Goal: Information Seeking & Learning: Find specific fact

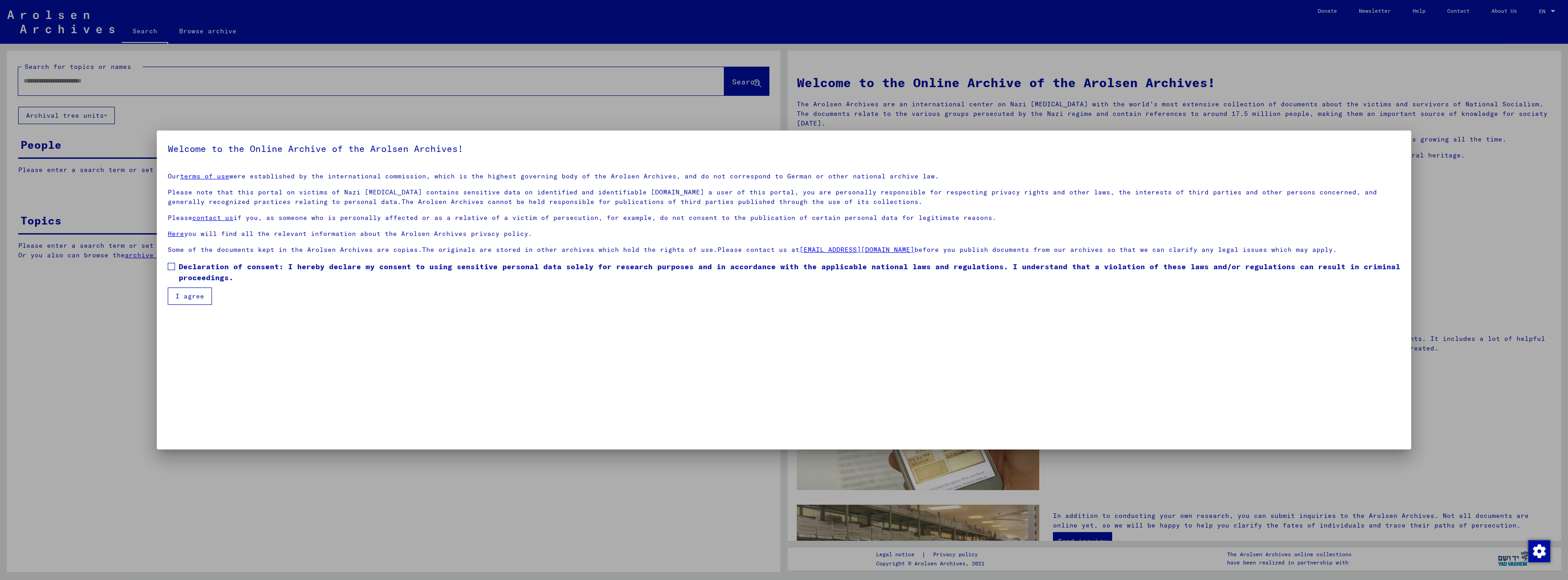
drag, startPoint x: 168, startPoint y: 266, endPoint x: 174, endPoint y: 268, distance: 6.3
click at [168, 266] on span at bounding box center [171, 266] width 7 height 7
click at [184, 290] on button "I agree" at bounding box center [189, 296] width 44 height 17
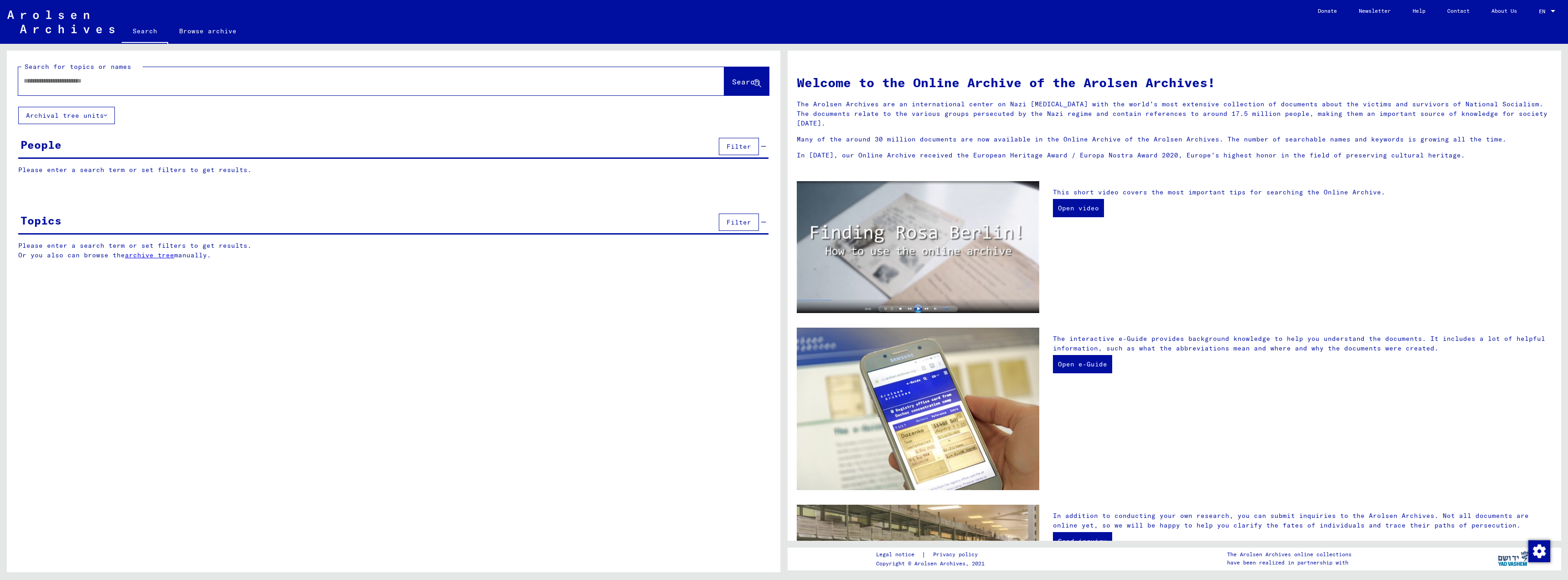
click at [52, 87] on div at bounding box center [358, 80] width 679 height 20
click at [52, 82] on input "text" at bounding box center [360, 81] width 673 height 10
click at [26, 80] on input "********" at bounding box center [360, 81] width 673 height 10
type input "**********"
click at [732, 84] on span "Search" at bounding box center [745, 81] width 27 height 9
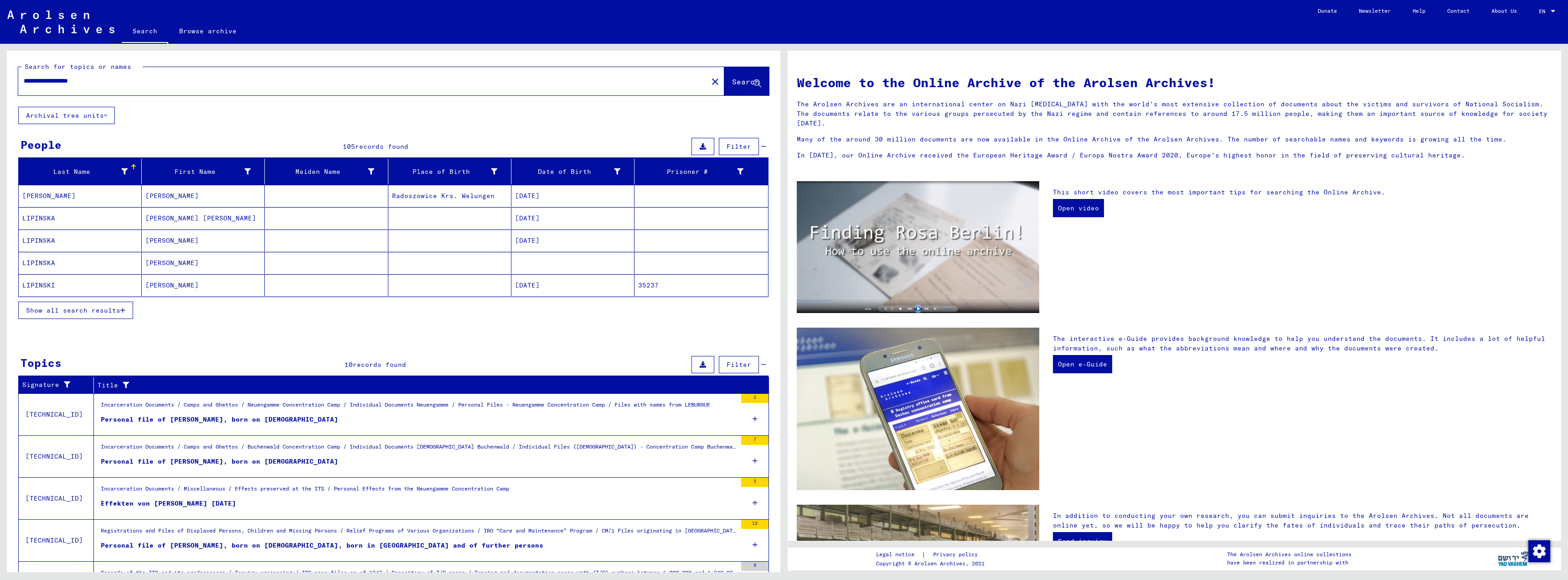
click at [543, 286] on mat-cell "[DATE]" at bounding box center [573, 284] width 123 height 22
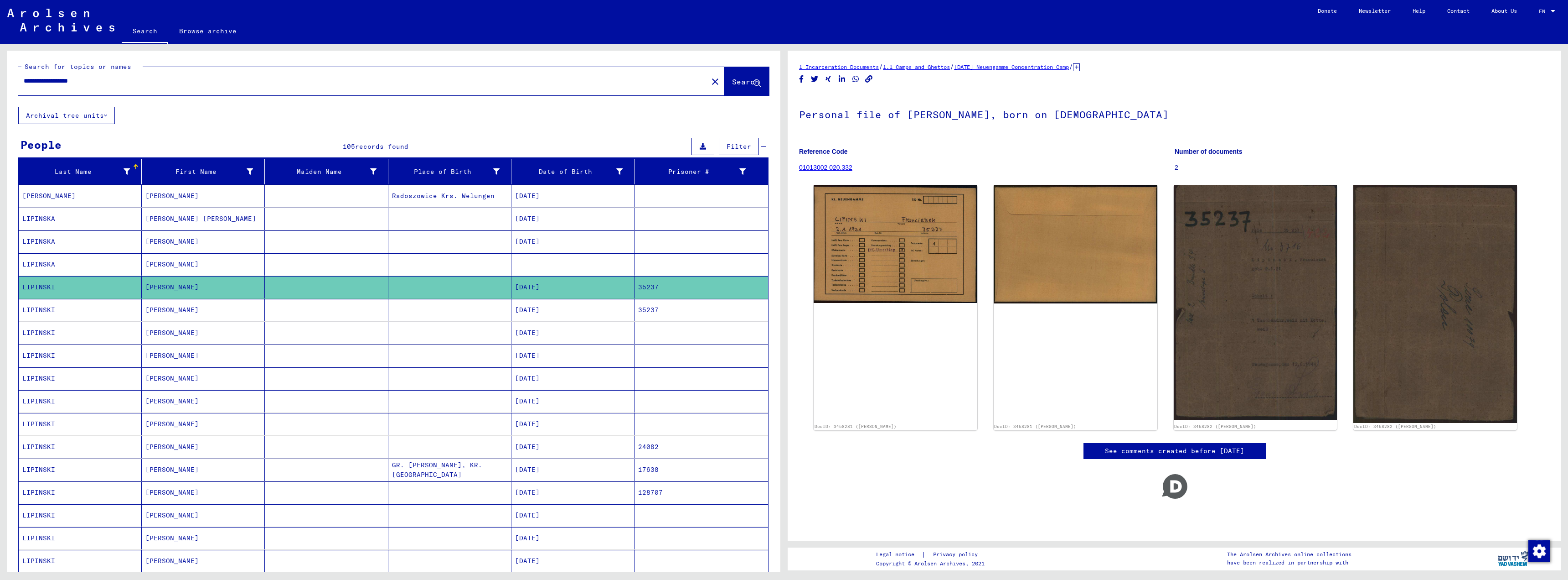
click at [650, 310] on mat-cell "35237" at bounding box center [701, 310] width 133 height 22
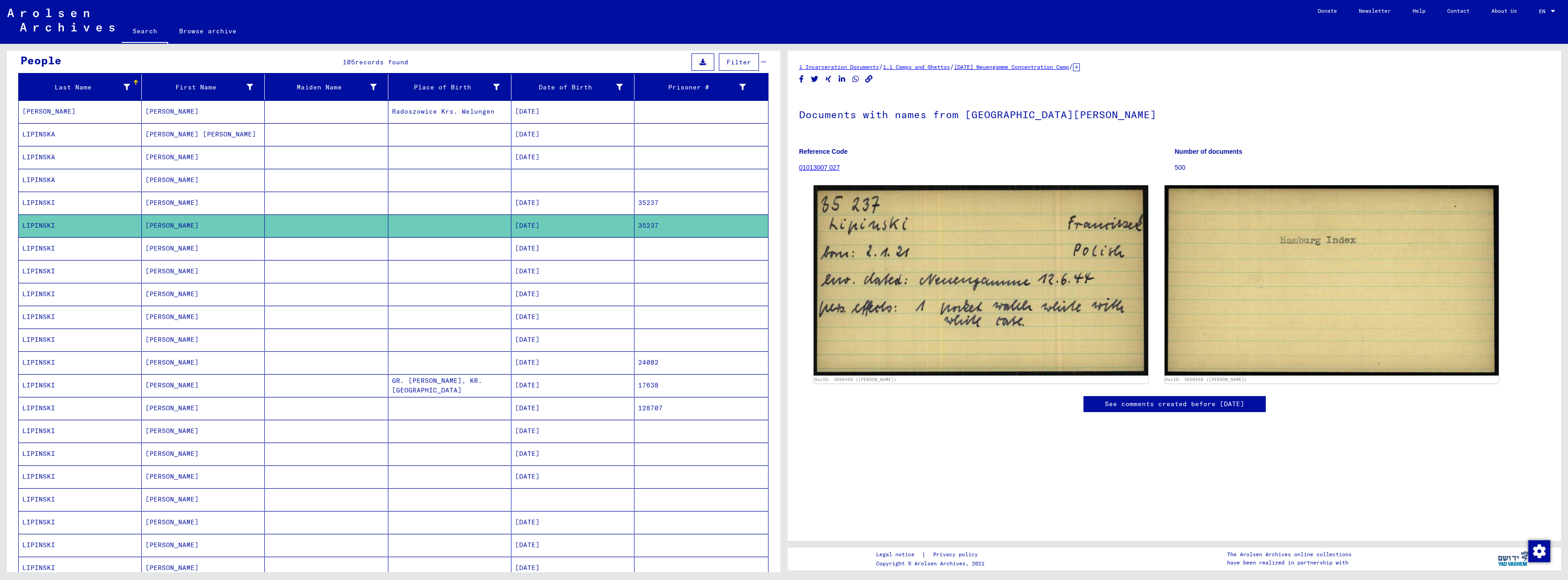
scroll to position [137, 0]
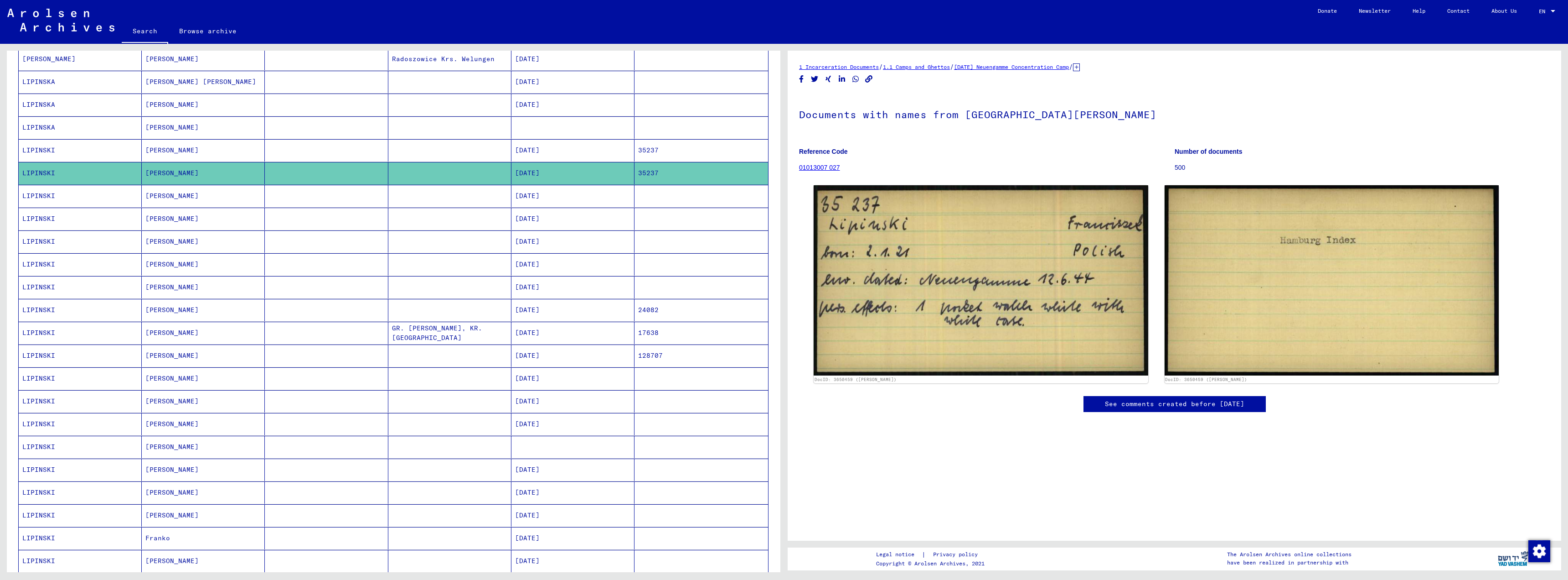
click at [544, 335] on mat-cell "[DATE]" at bounding box center [573, 333] width 123 height 22
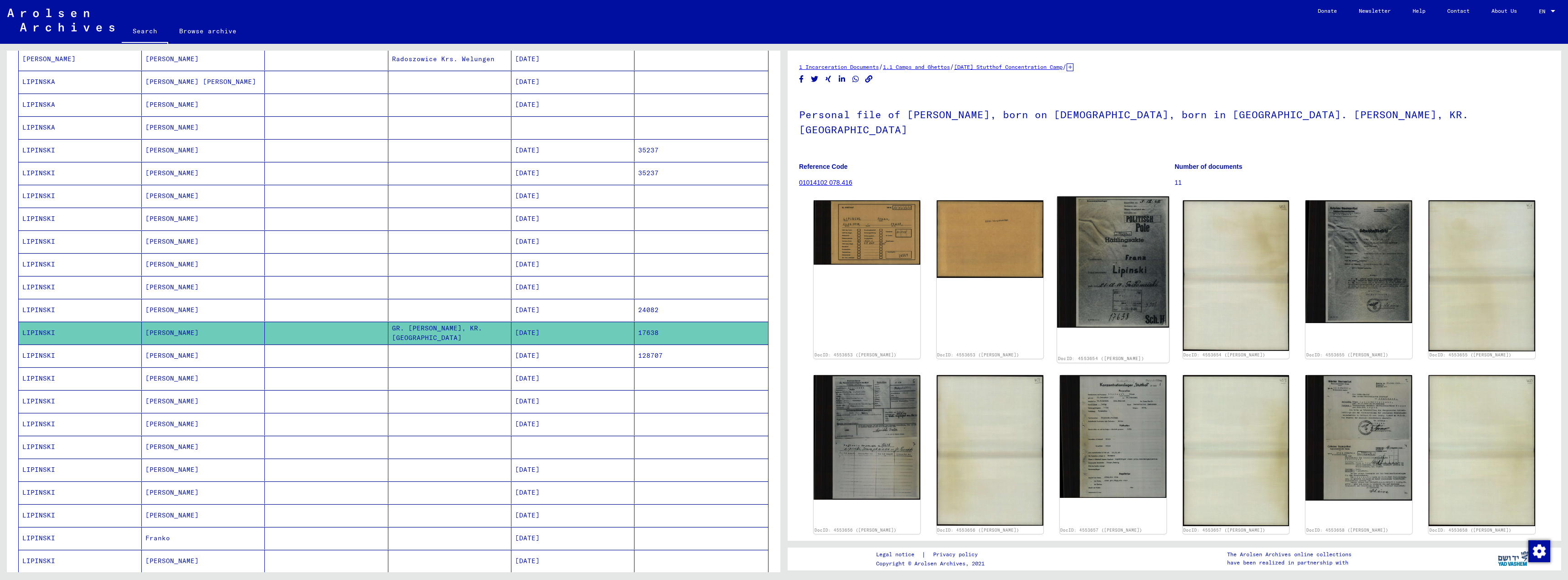
scroll to position [92, 0]
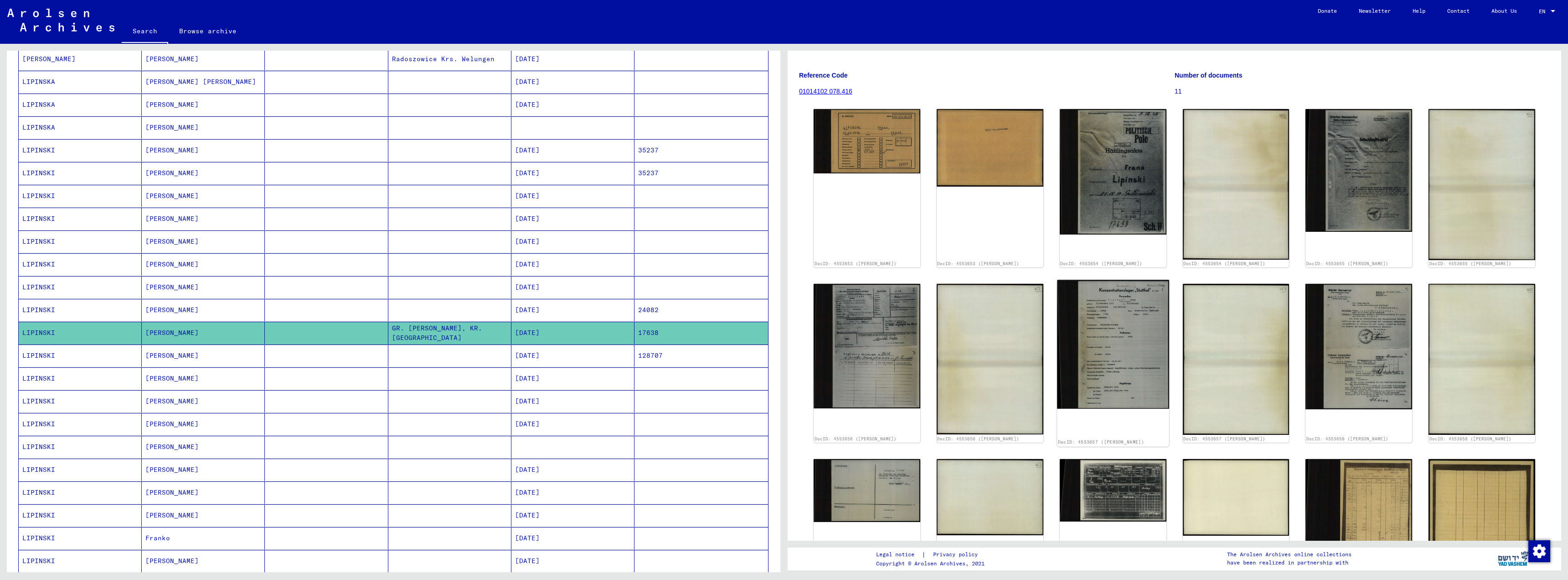
click at [1132, 325] on img at bounding box center [1113, 345] width 112 height 129
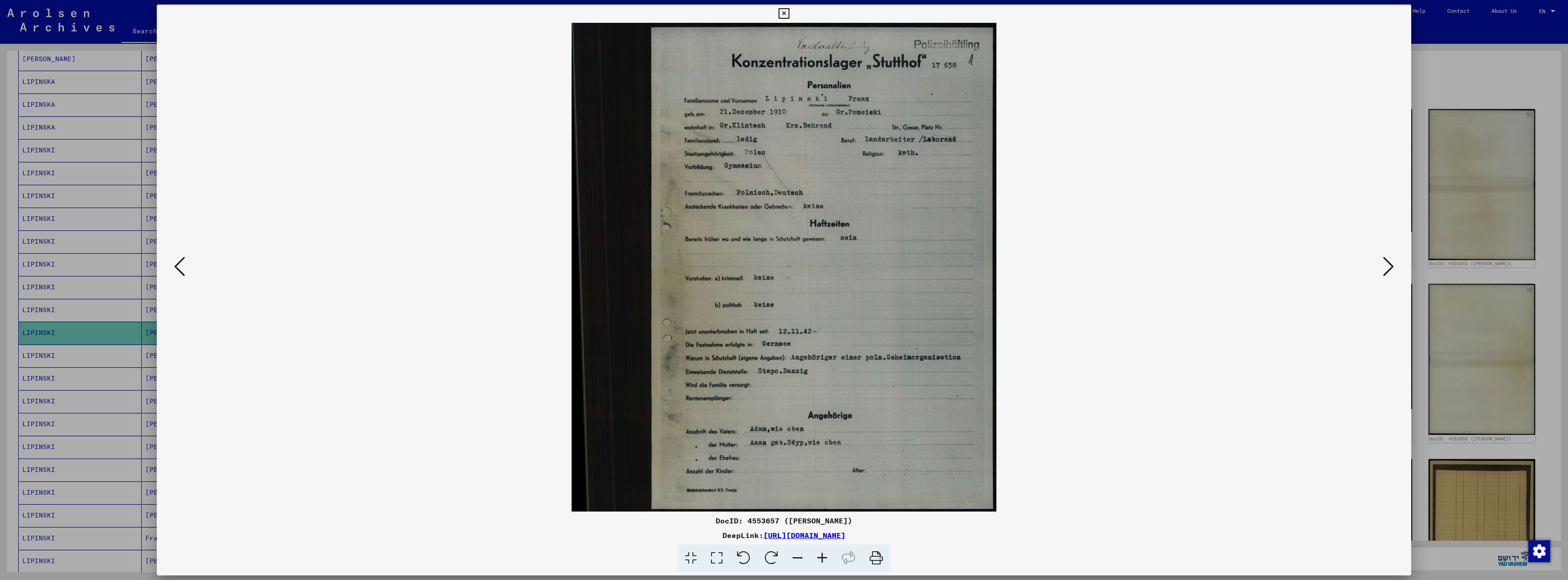
click at [1132, 325] on img at bounding box center [784, 267] width 1193 height 488
click at [1390, 268] on icon at bounding box center [1389, 266] width 11 height 22
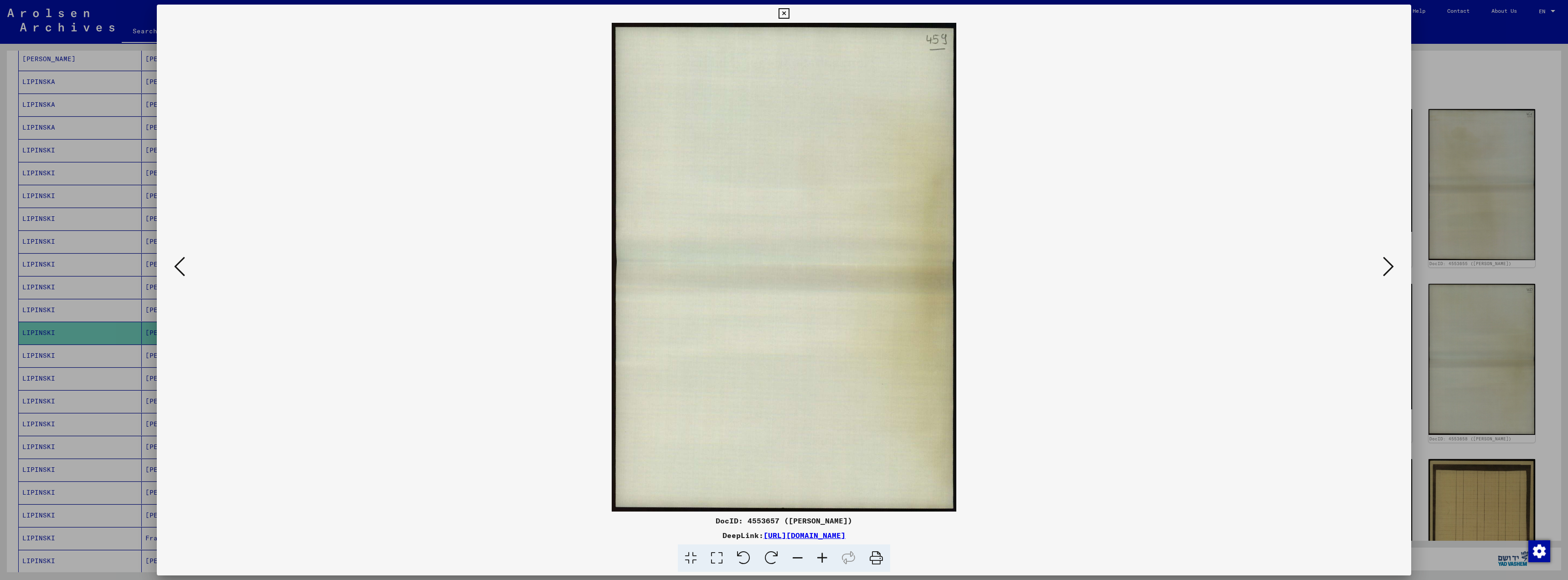
click at [1390, 268] on icon at bounding box center [1389, 266] width 11 height 22
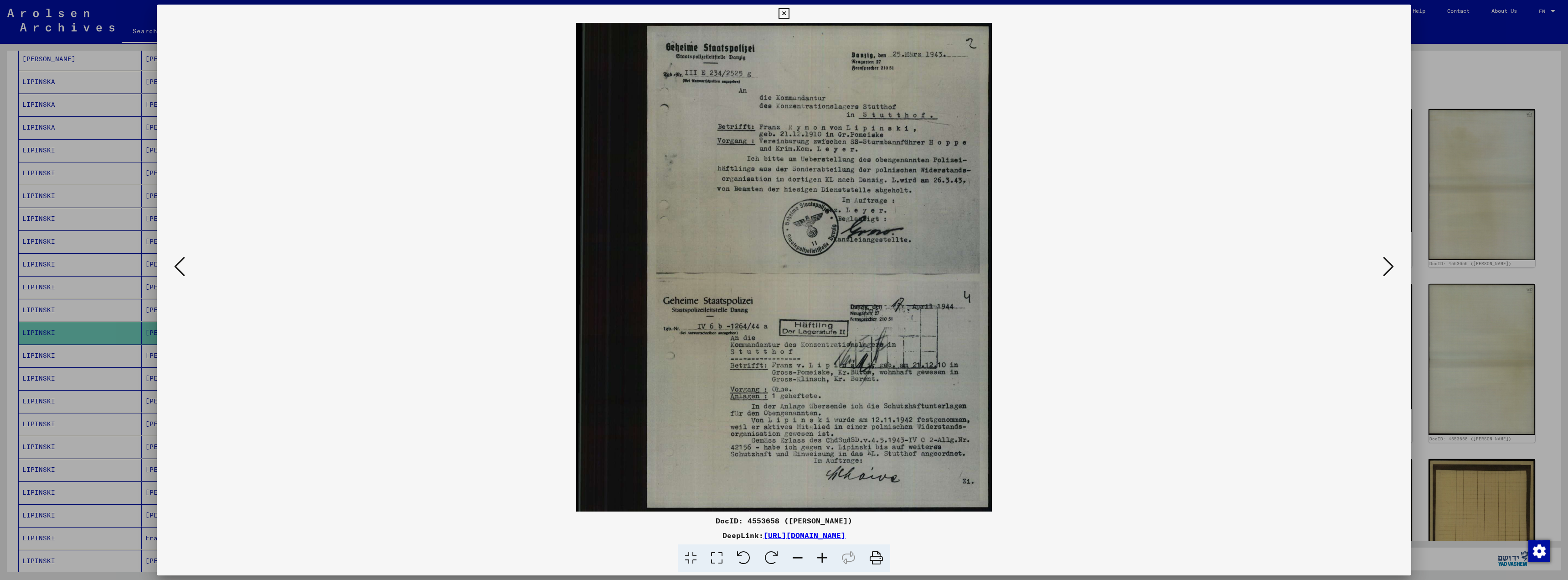
click at [1389, 268] on icon at bounding box center [1389, 266] width 11 height 22
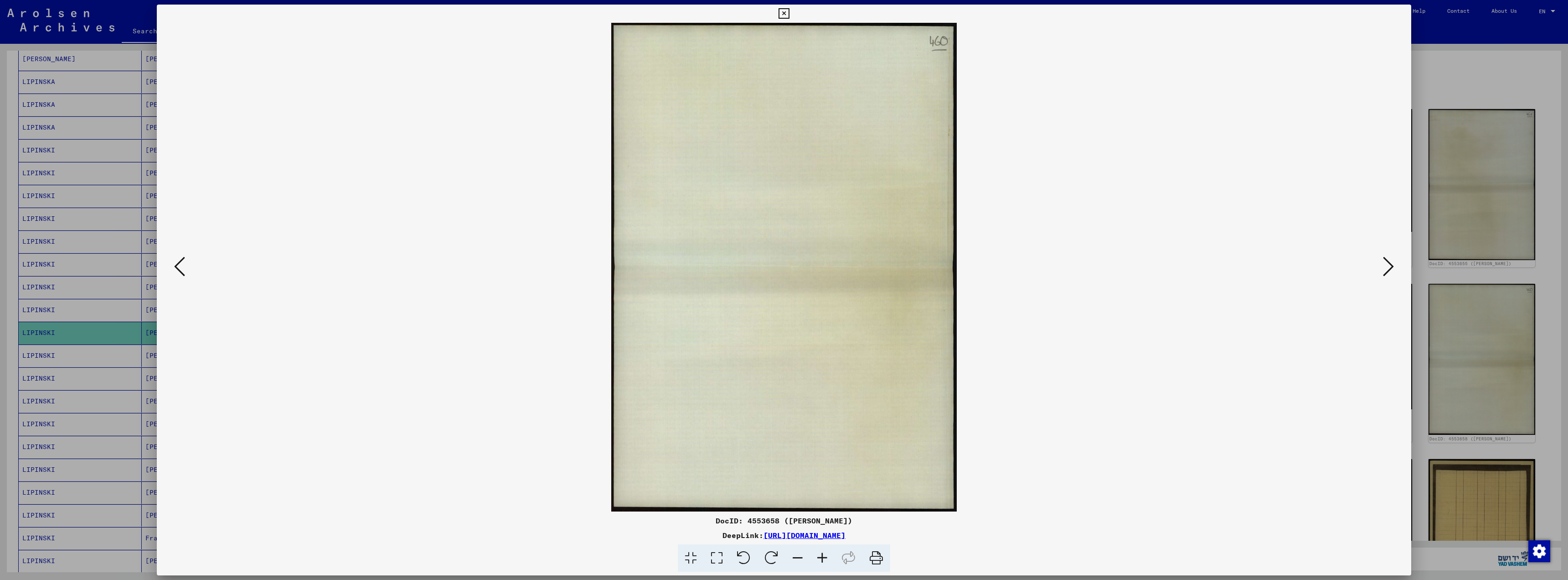
click at [1389, 268] on icon at bounding box center [1389, 266] width 11 height 22
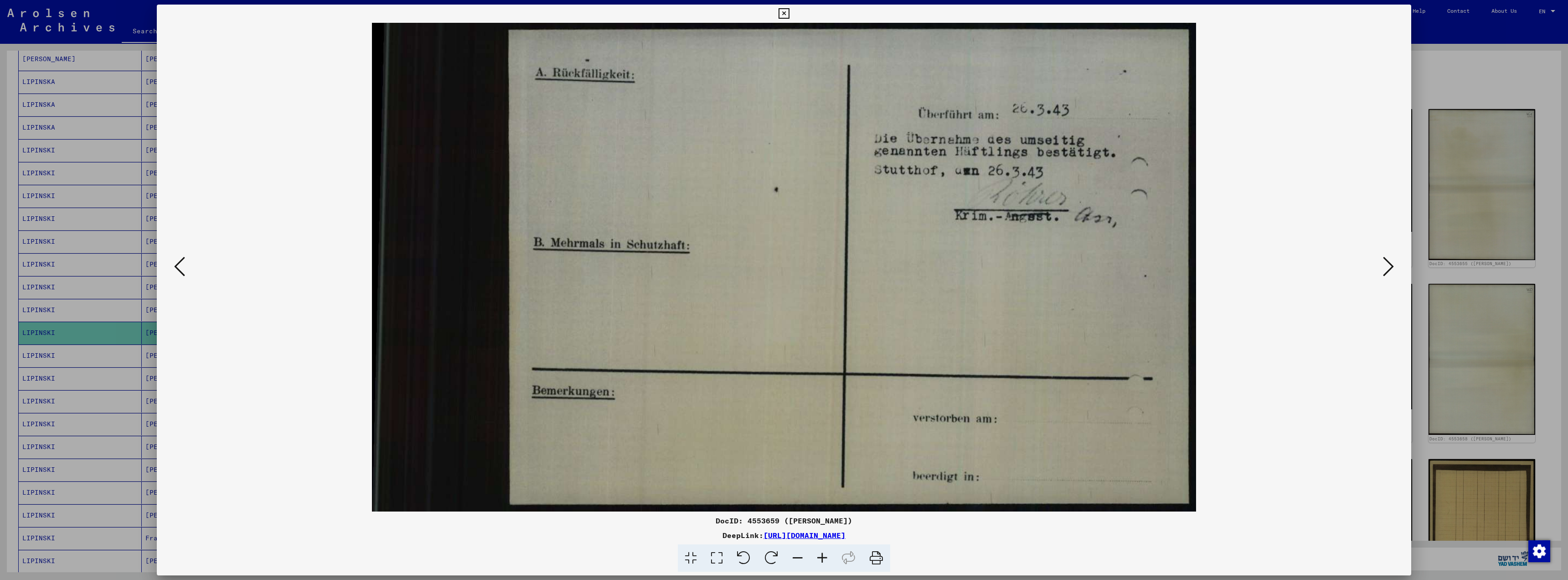
click at [180, 266] on icon at bounding box center [179, 266] width 11 height 22
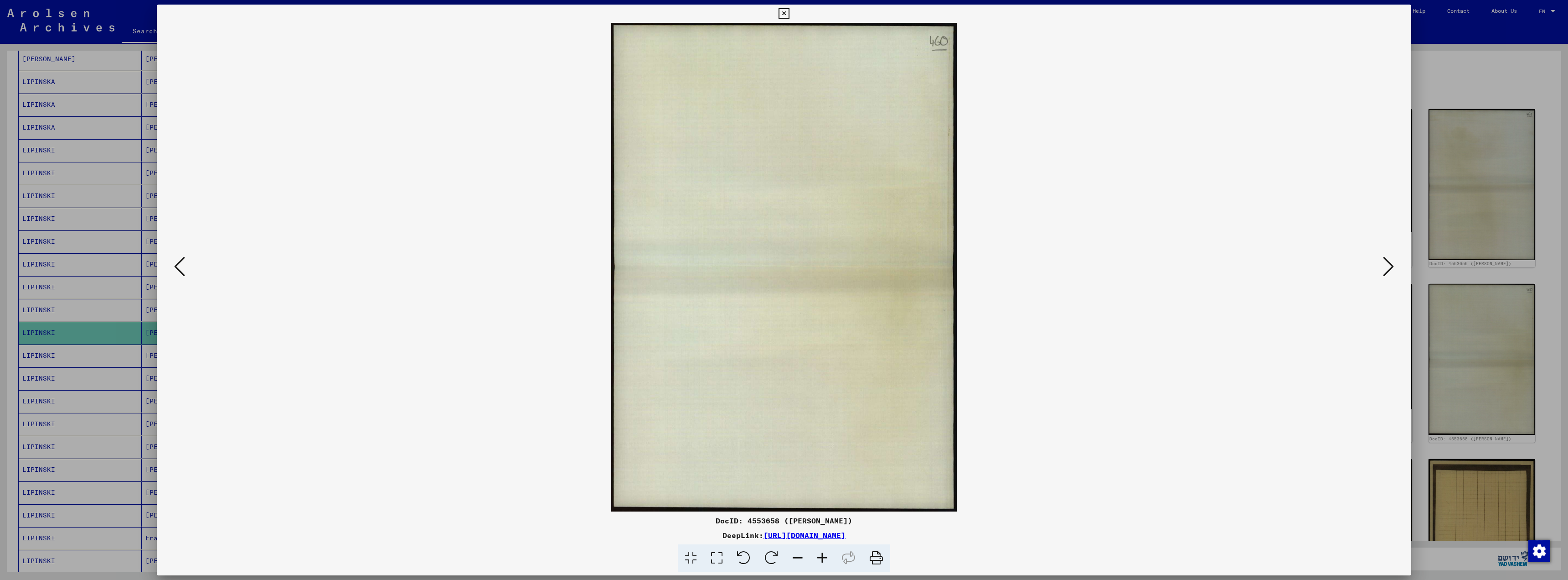
click at [179, 263] on icon at bounding box center [179, 266] width 11 height 22
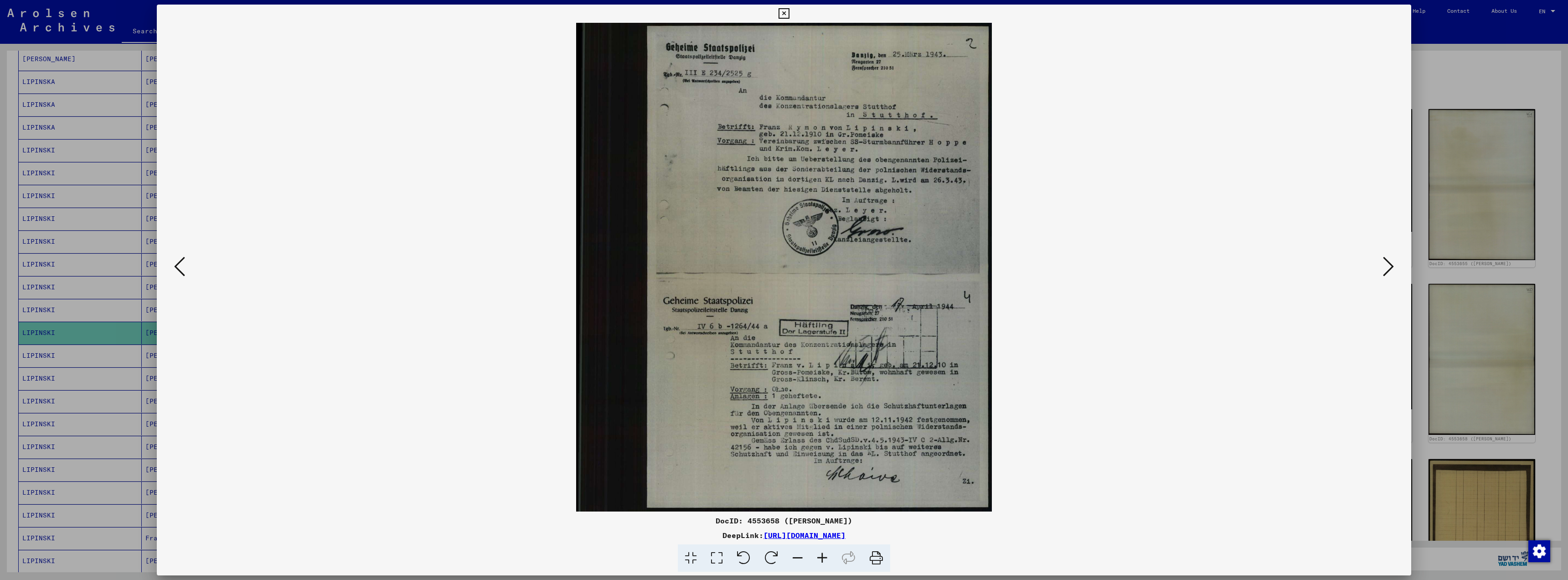
click at [182, 263] on icon at bounding box center [179, 266] width 11 height 22
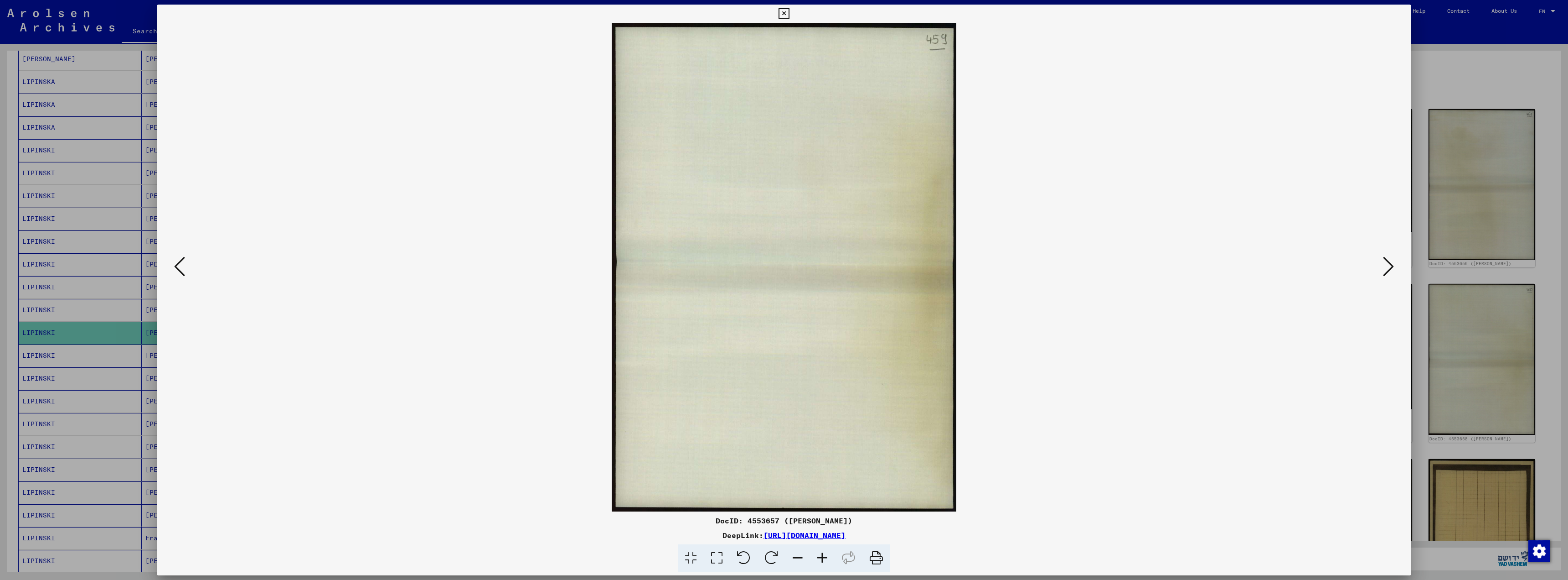
click at [182, 263] on icon at bounding box center [179, 266] width 11 height 22
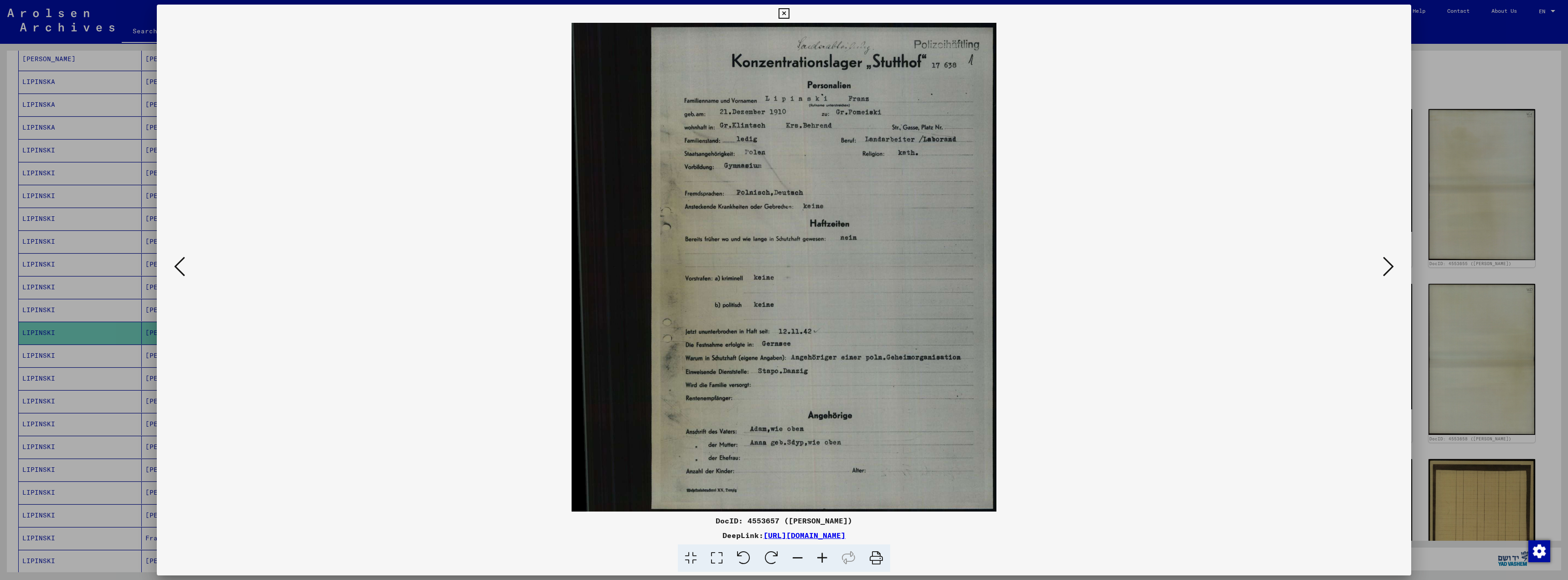
click at [182, 263] on icon at bounding box center [179, 266] width 11 height 22
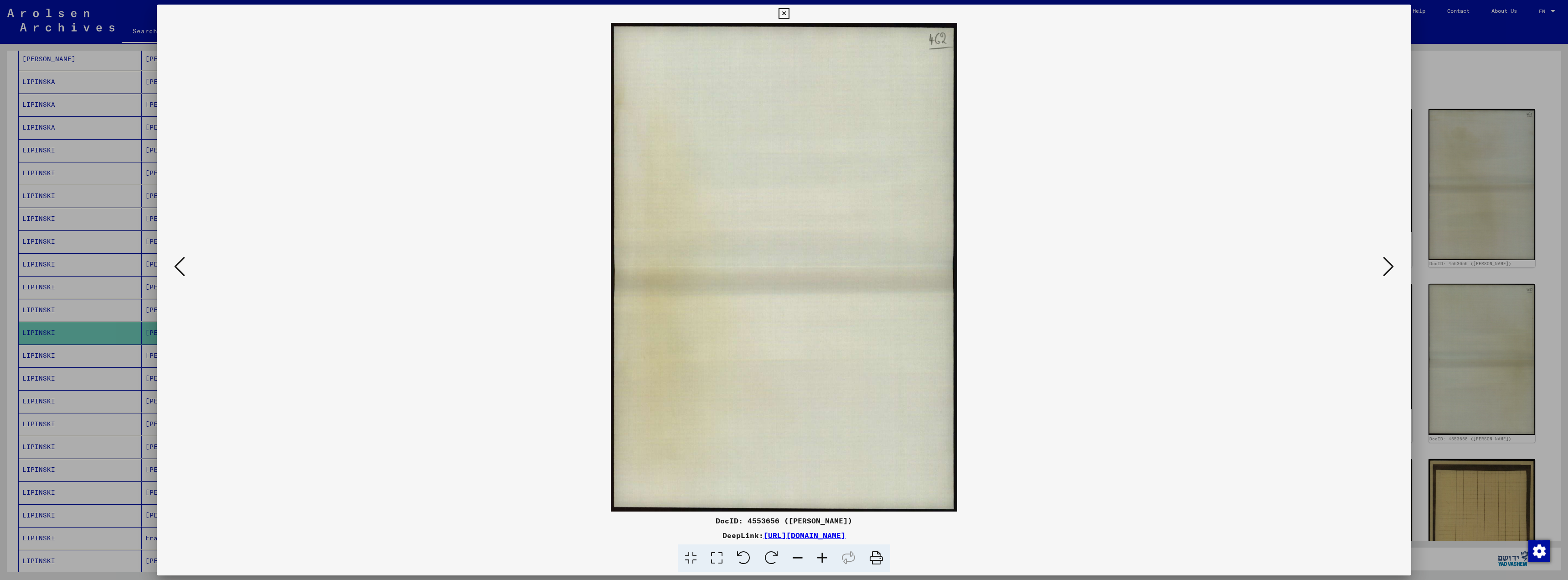
click at [1389, 261] on icon at bounding box center [1389, 266] width 11 height 22
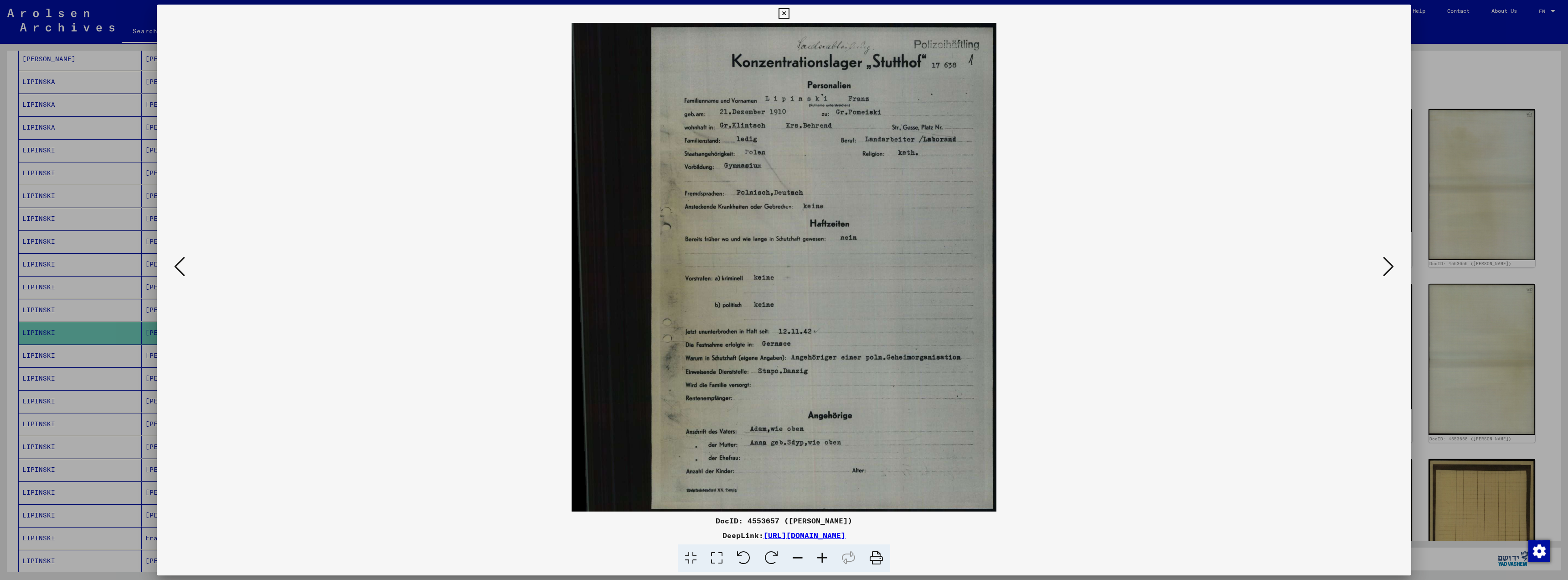
click at [1389, 265] on icon at bounding box center [1389, 266] width 11 height 22
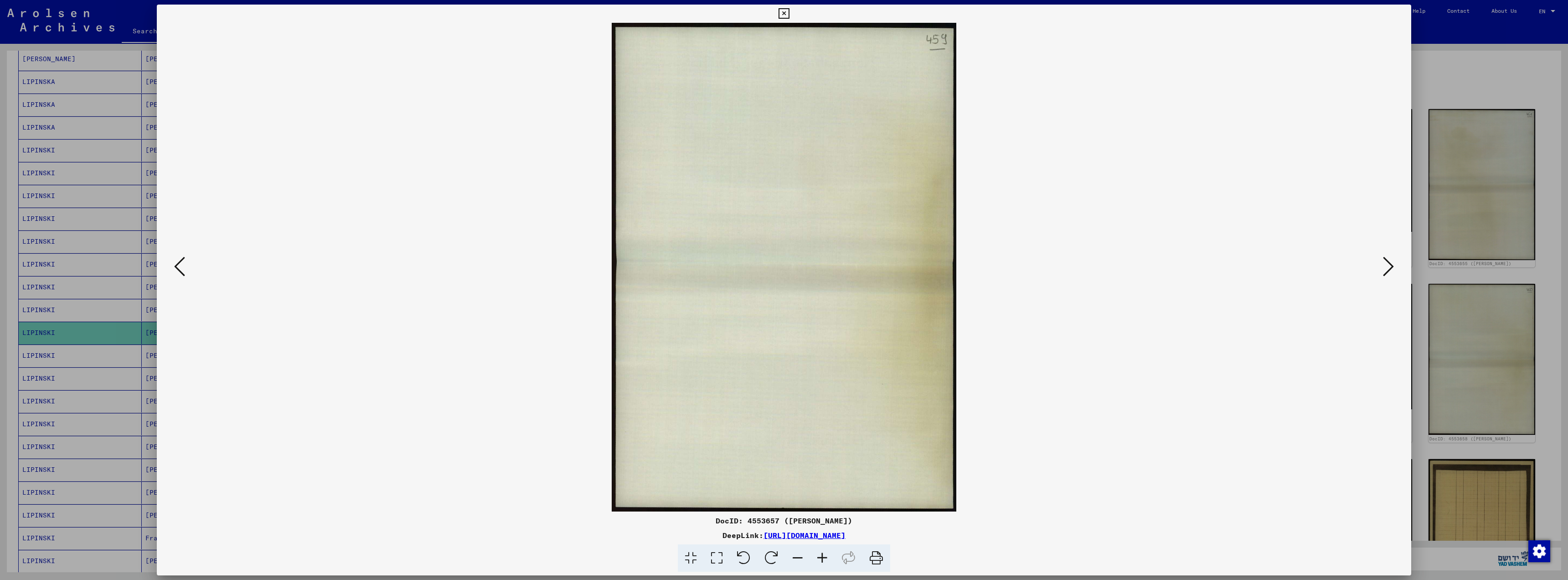
click at [1389, 263] on icon at bounding box center [1389, 266] width 11 height 22
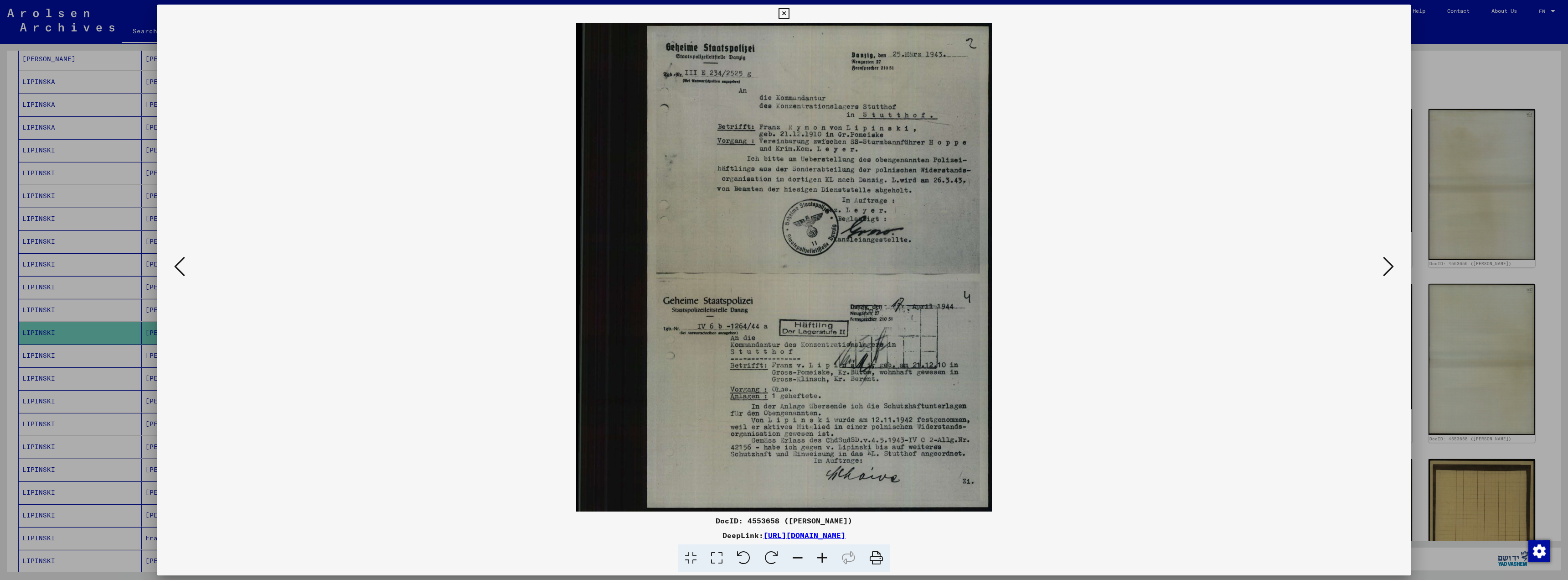
click at [1392, 266] on icon at bounding box center [1389, 266] width 11 height 22
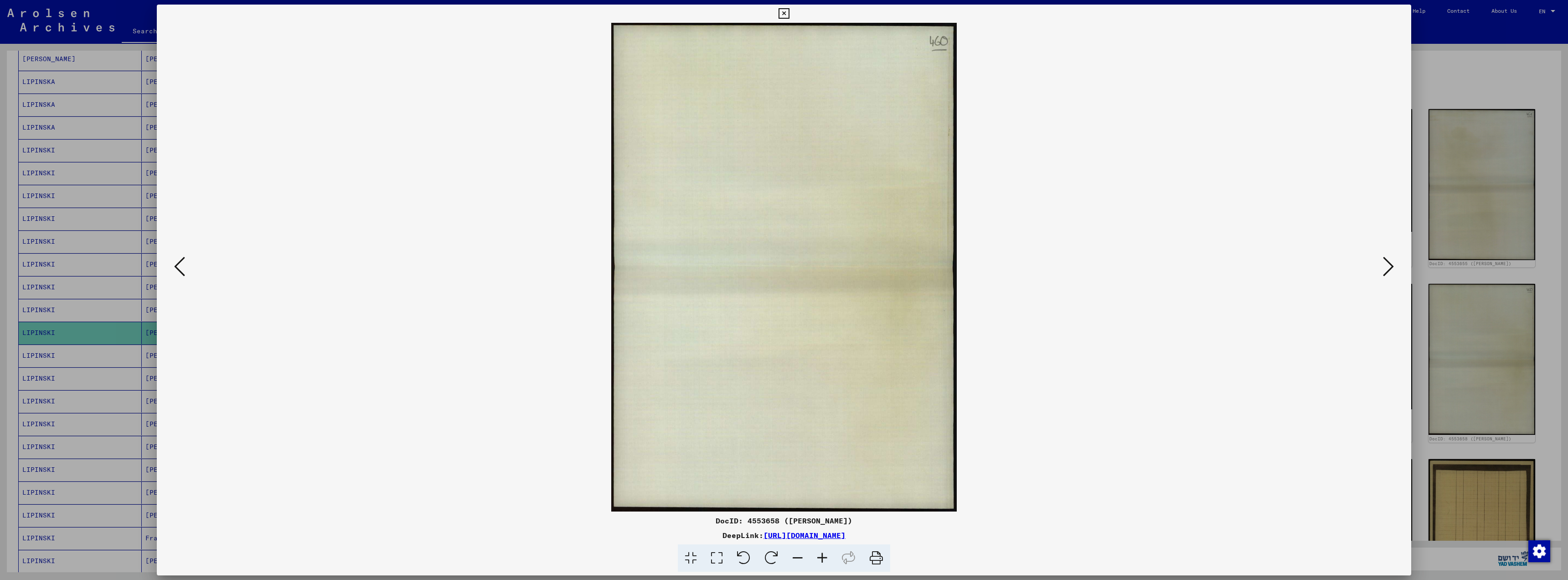
click at [1392, 266] on icon at bounding box center [1389, 266] width 11 height 22
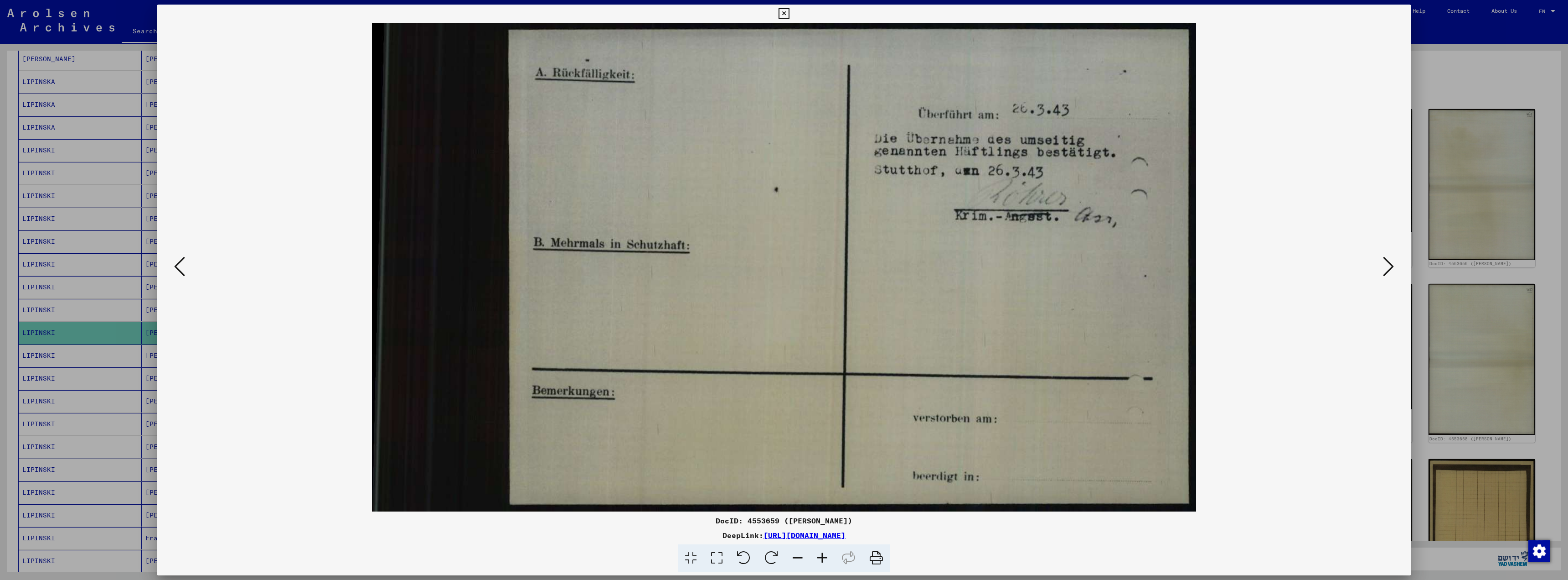
click at [1392, 266] on icon at bounding box center [1389, 266] width 11 height 22
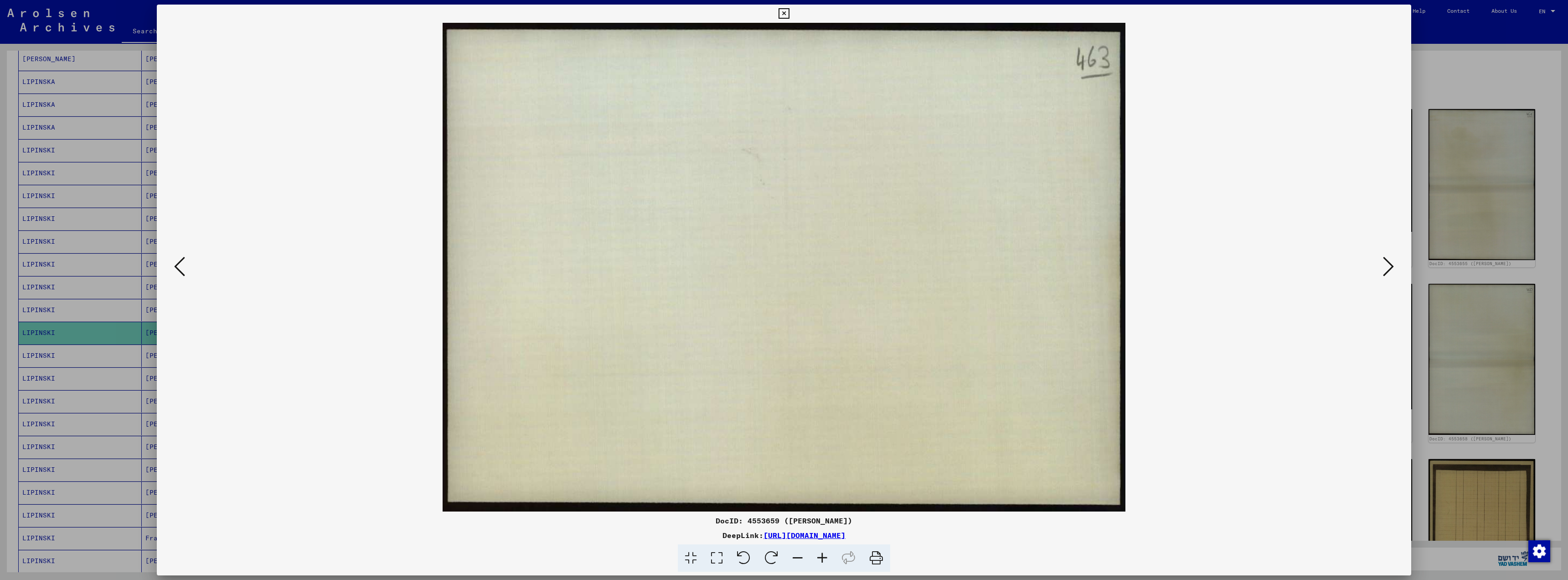
click at [1392, 266] on icon at bounding box center [1389, 266] width 11 height 22
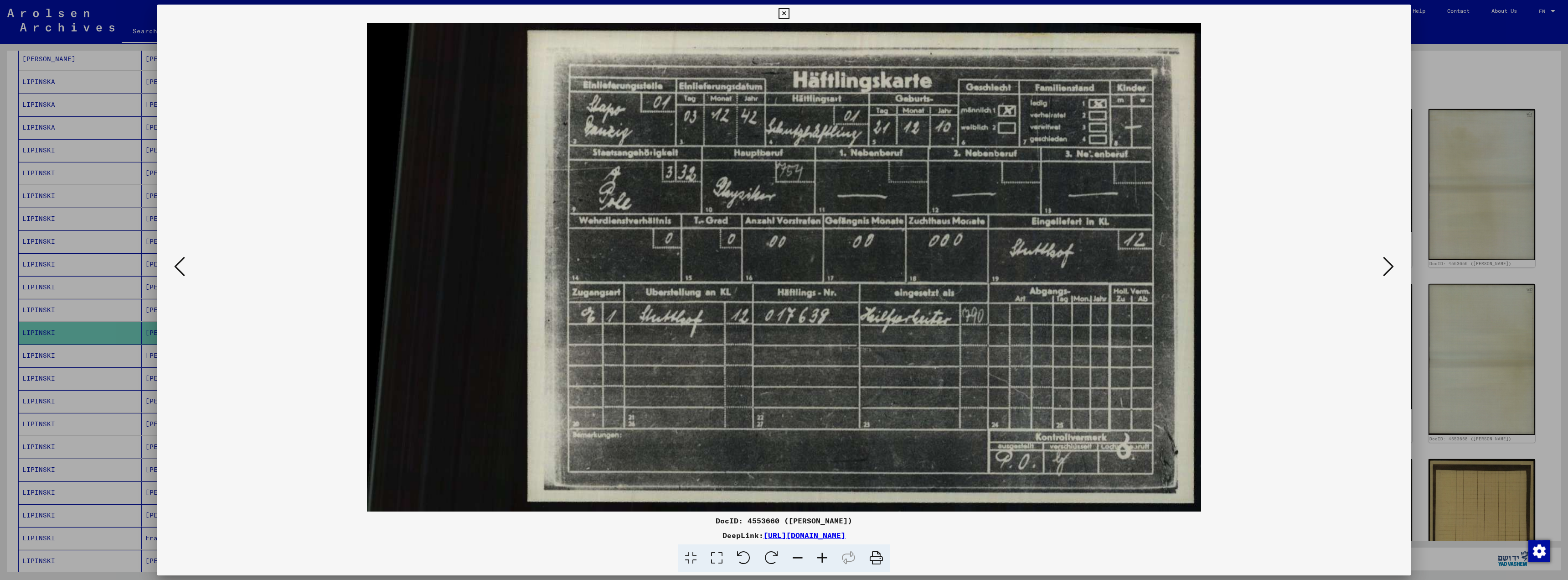
click at [180, 266] on icon at bounding box center [179, 266] width 11 height 22
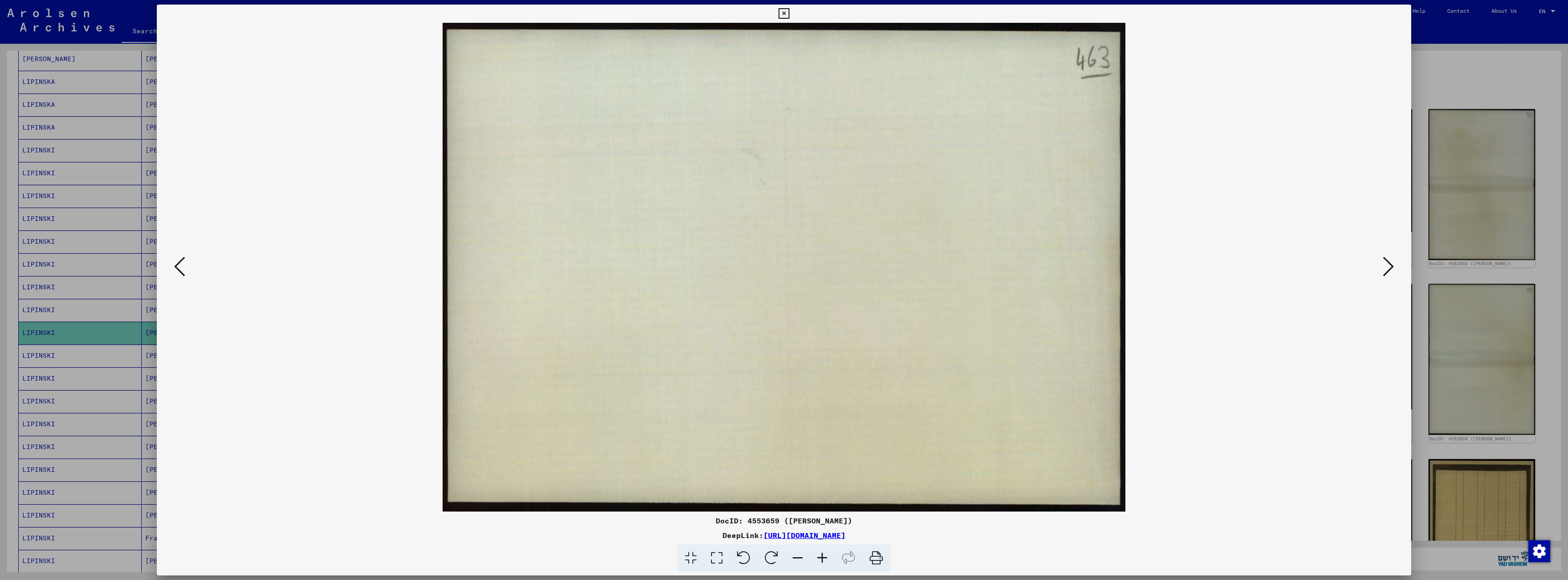
click at [180, 266] on icon at bounding box center [179, 266] width 11 height 22
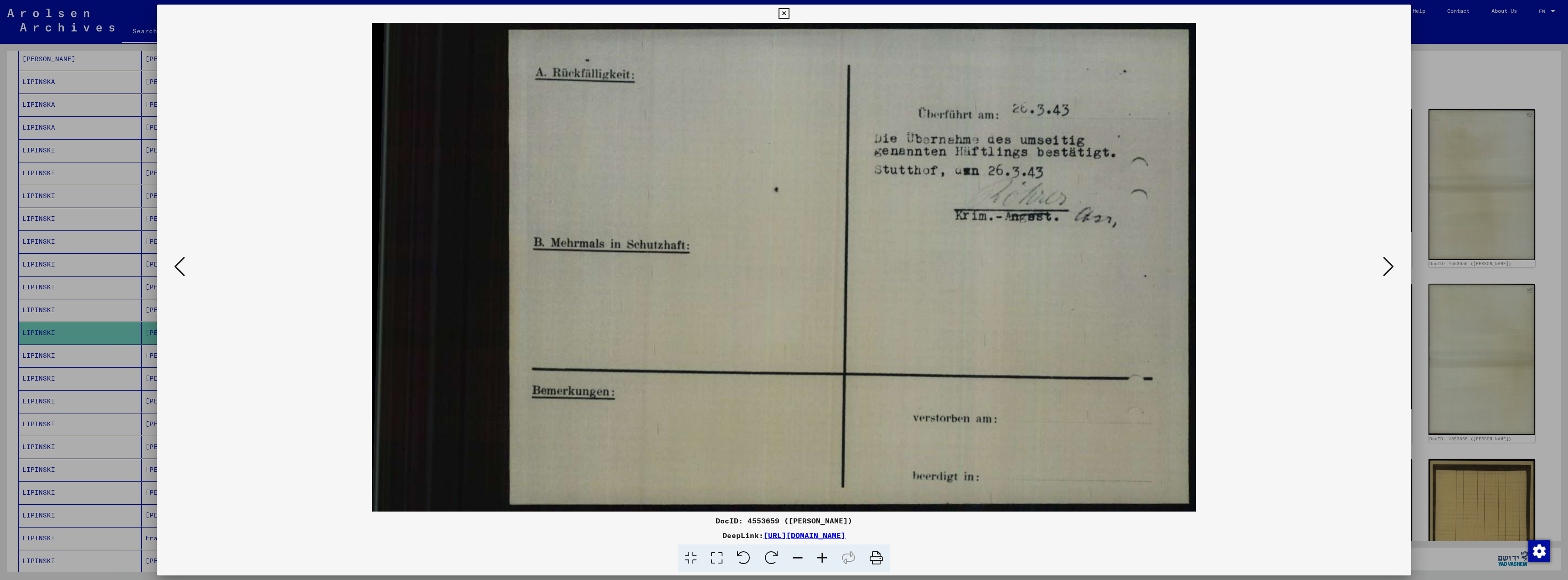
click at [180, 266] on icon at bounding box center [179, 266] width 11 height 22
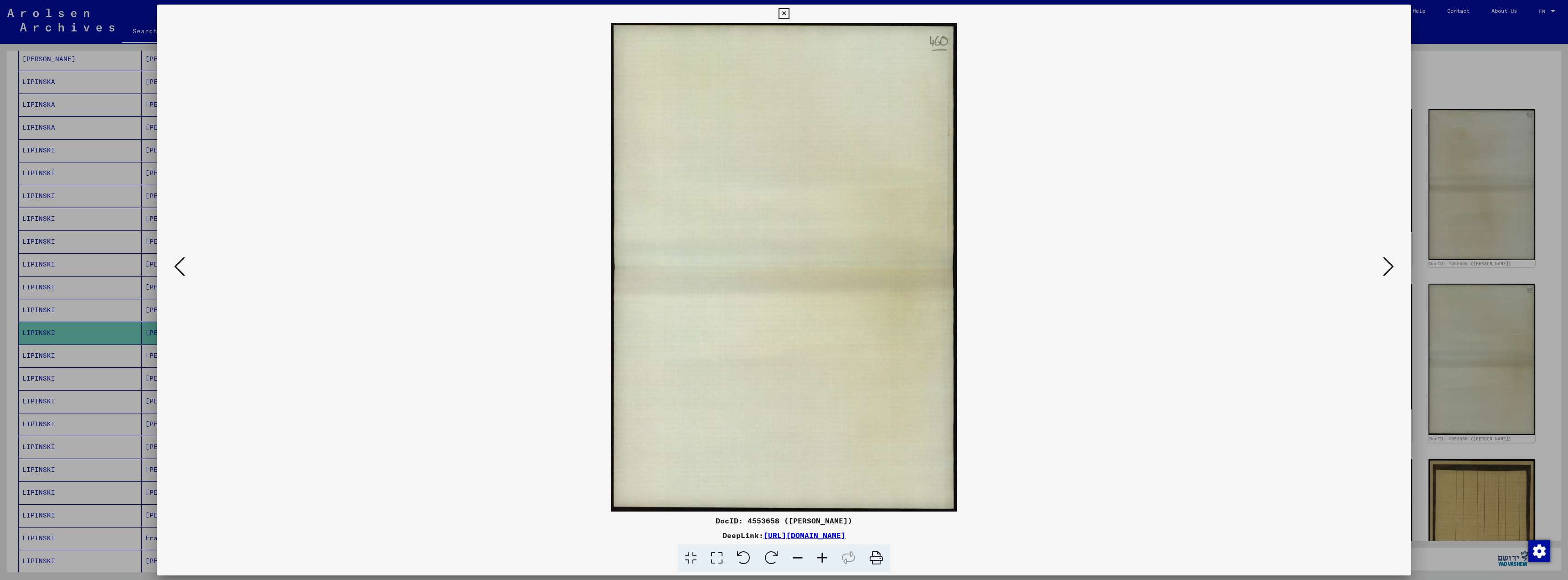
click at [180, 266] on icon at bounding box center [179, 266] width 11 height 22
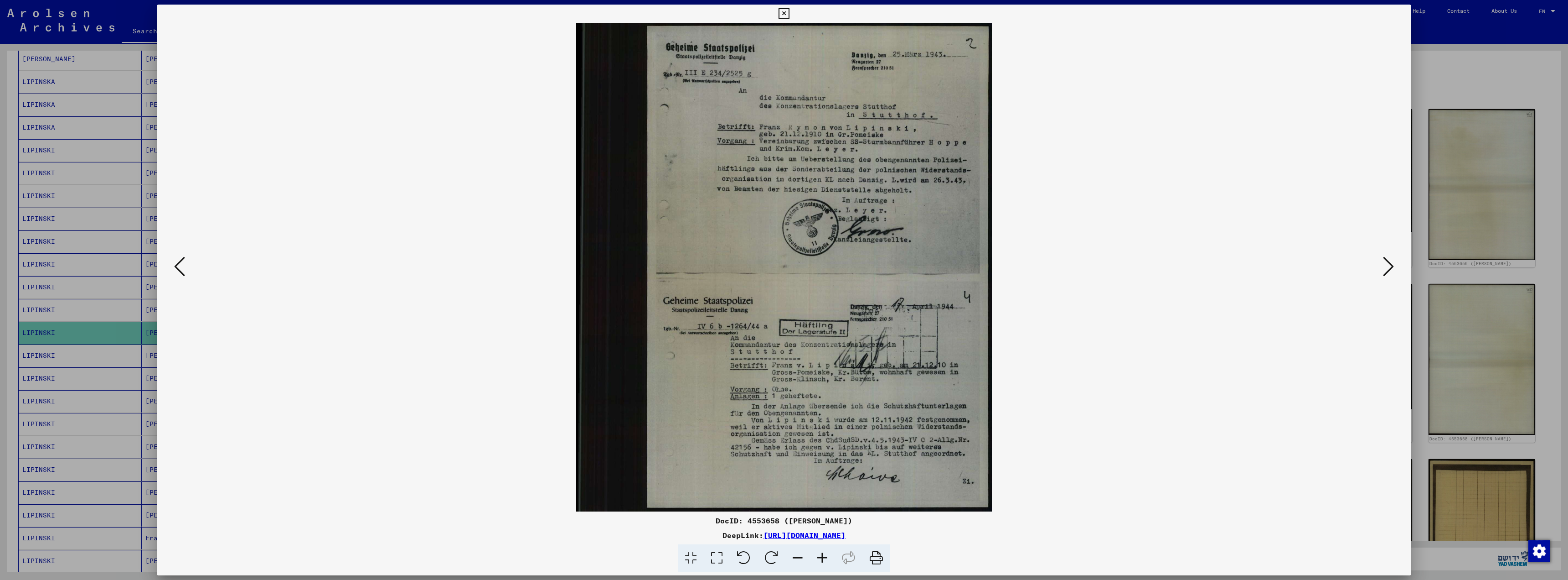
click at [1385, 268] on icon at bounding box center [1389, 266] width 11 height 22
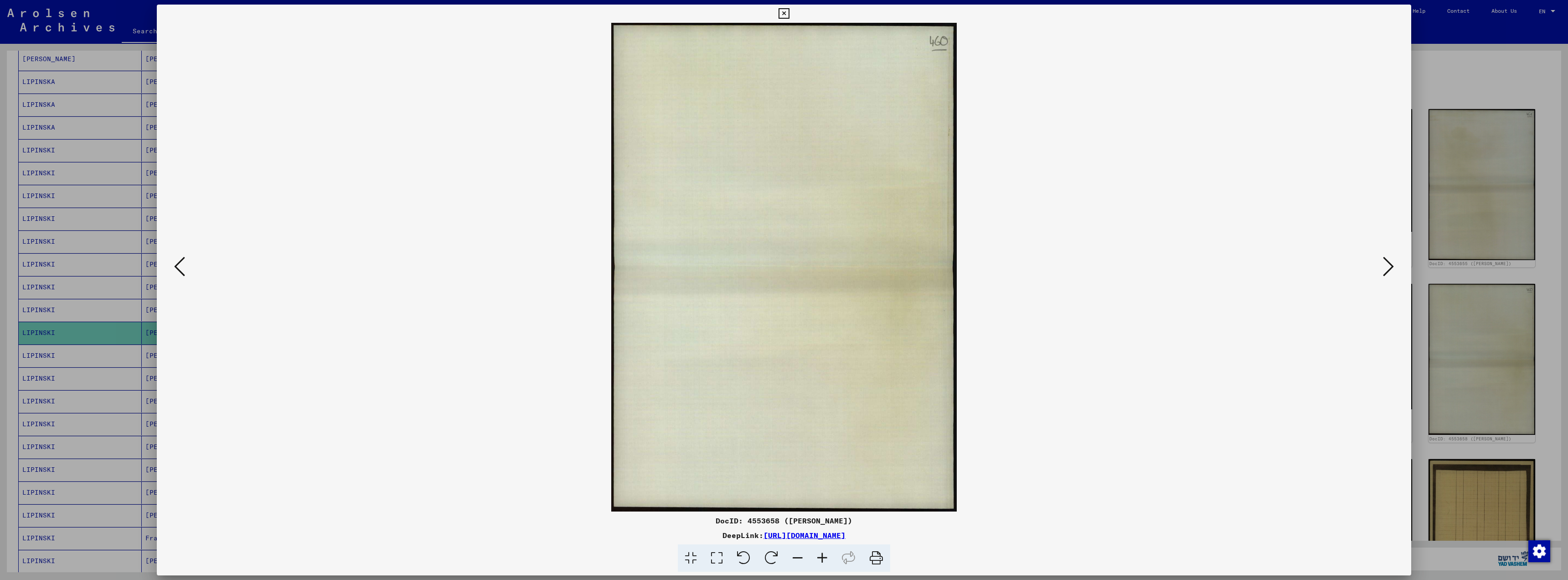
click at [1385, 268] on icon at bounding box center [1389, 266] width 11 height 22
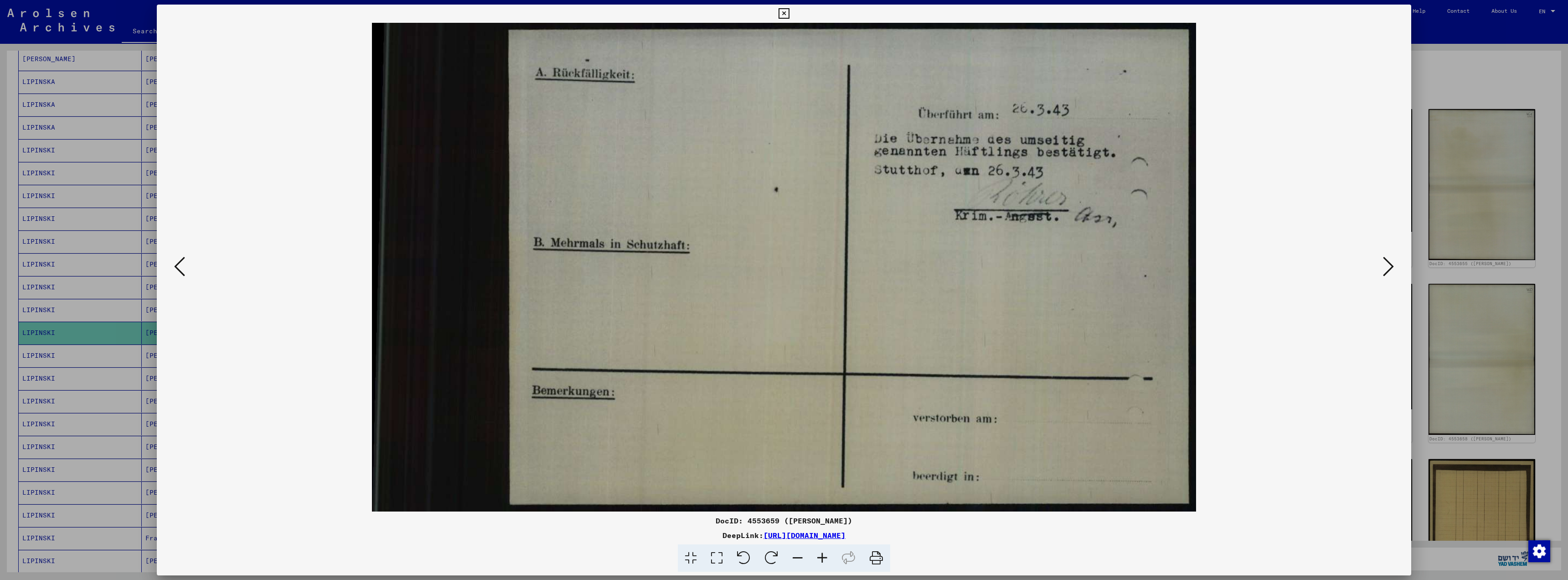
click at [1385, 268] on icon at bounding box center [1389, 266] width 11 height 22
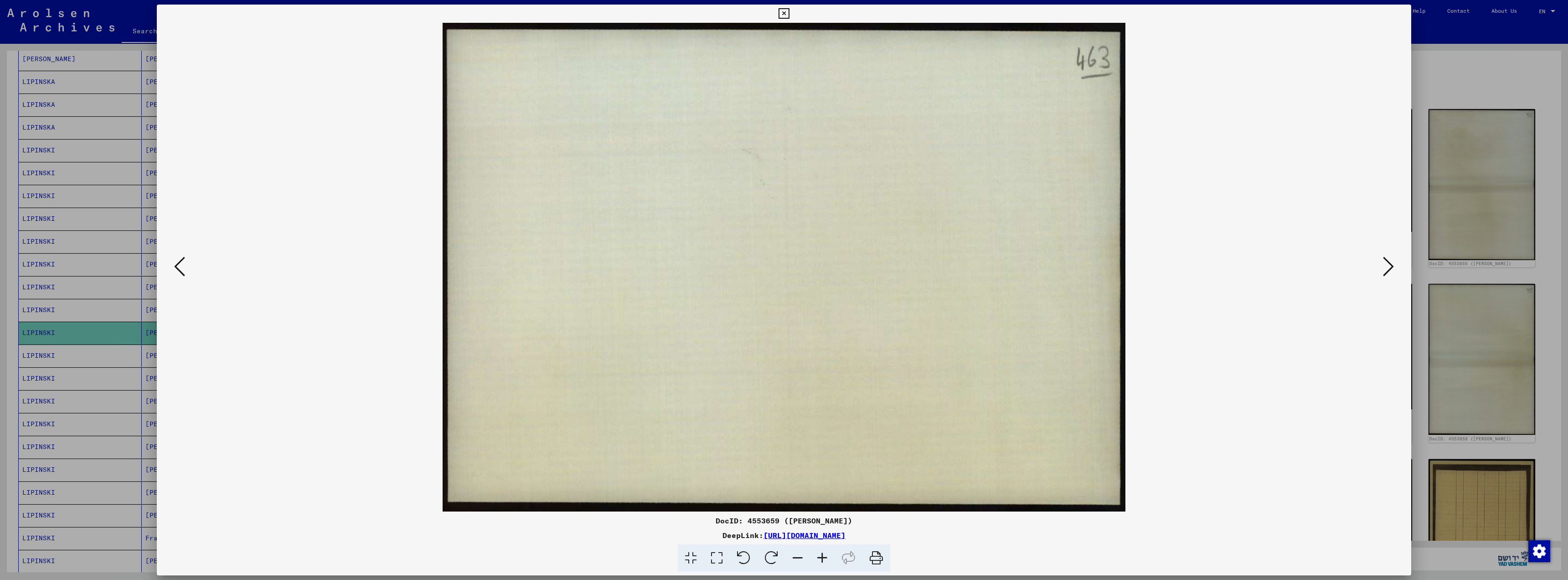
click at [1385, 268] on icon at bounding box center [1389, 266] width 11 height 22
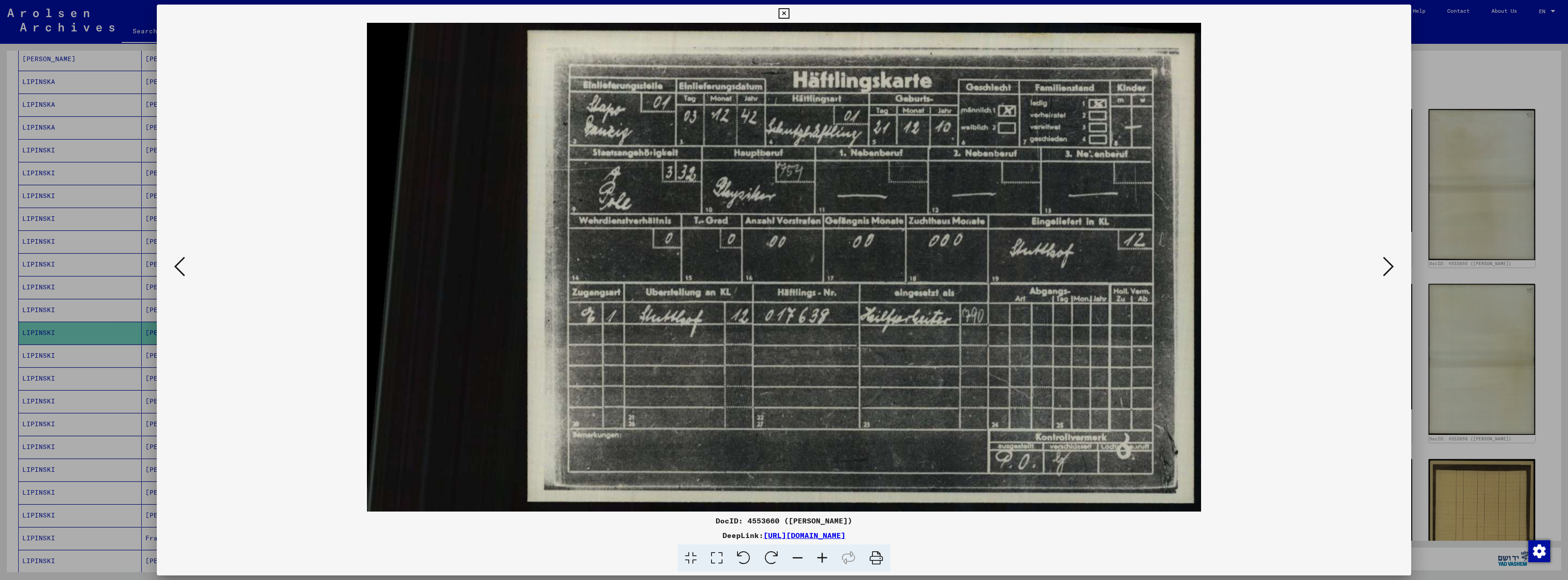
click at [1385, 268] on icon at bounding box center [1389, 266] width 11 height 22
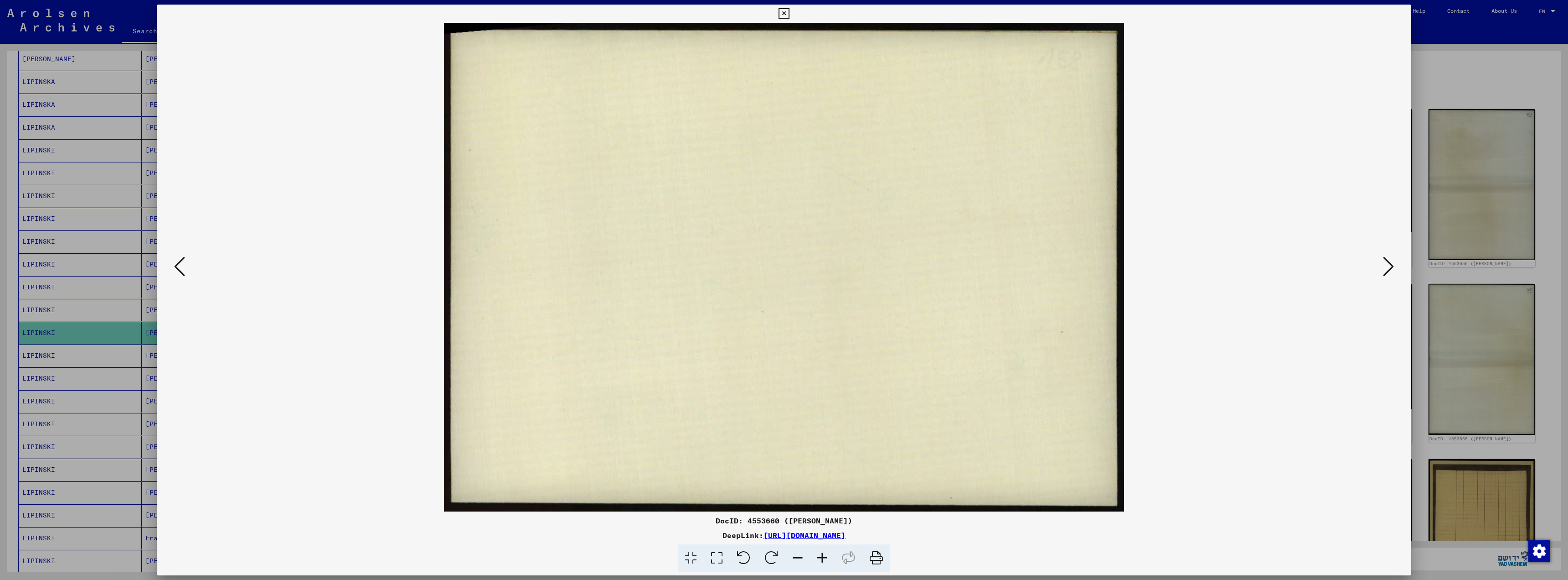
click at [1385, 268] on icon at bounding box center [1389, 266] width 11 height 22
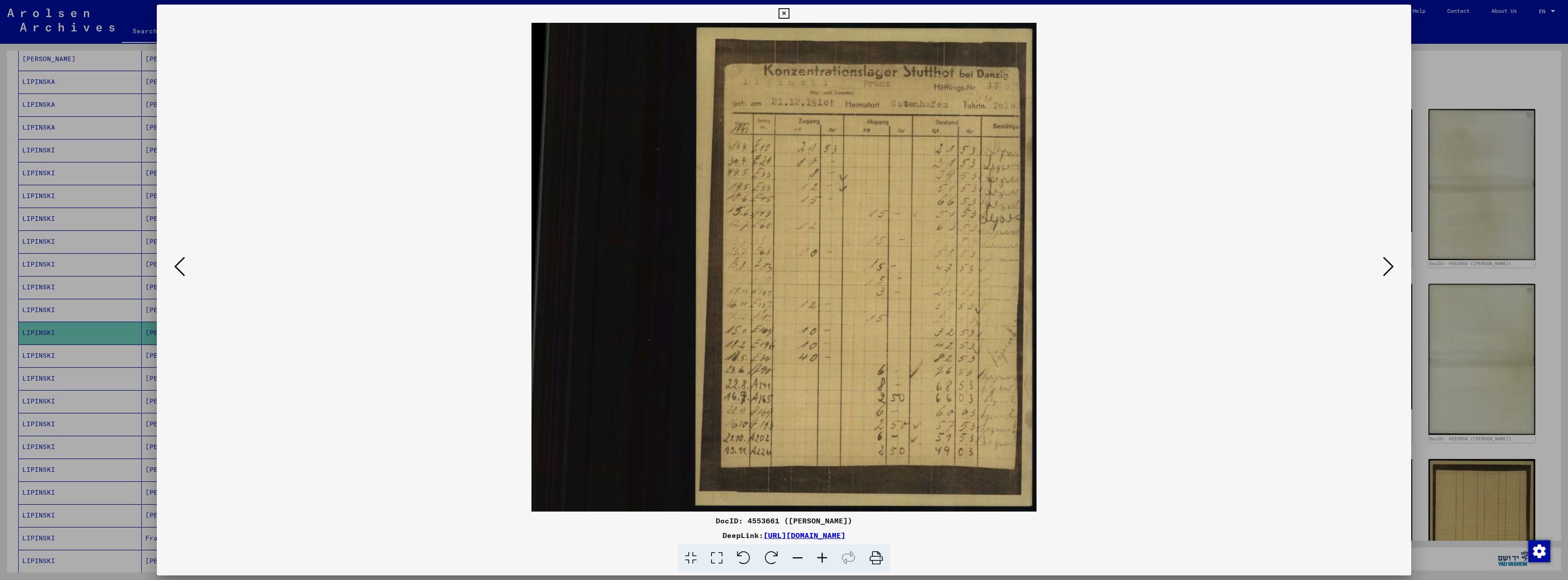
click at [1385, 268] on icon at bounding box center [1389, 266] width 11 height 22
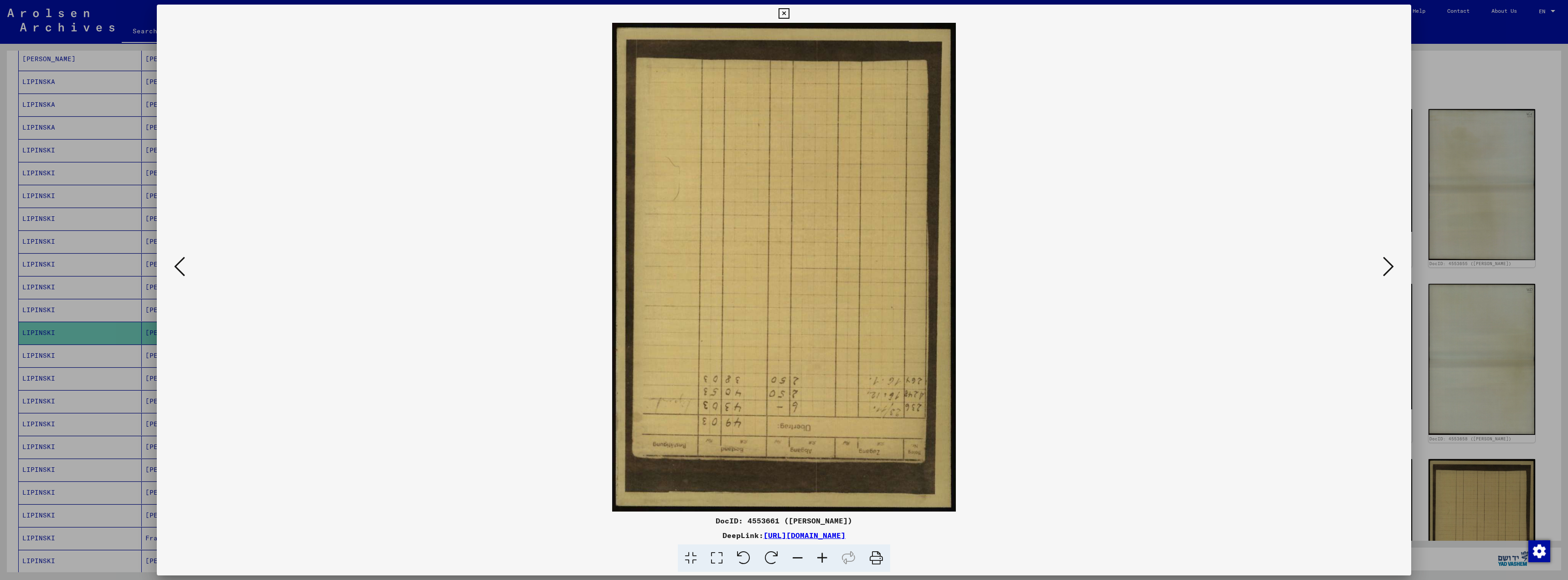
click at [1385, 268] on icon at bounding box center [1389, 266] width 11 height 22
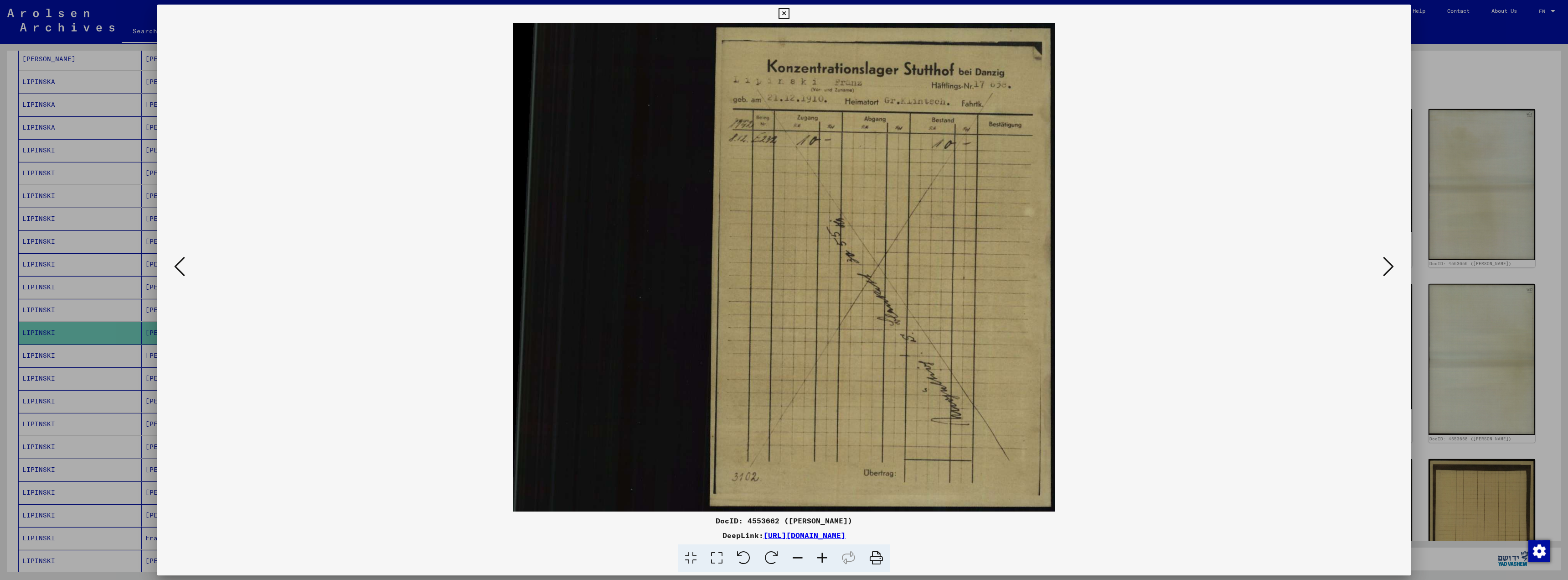
click at [1385, 268] on icon at bounding box center [1389, 266] width 11 height 22
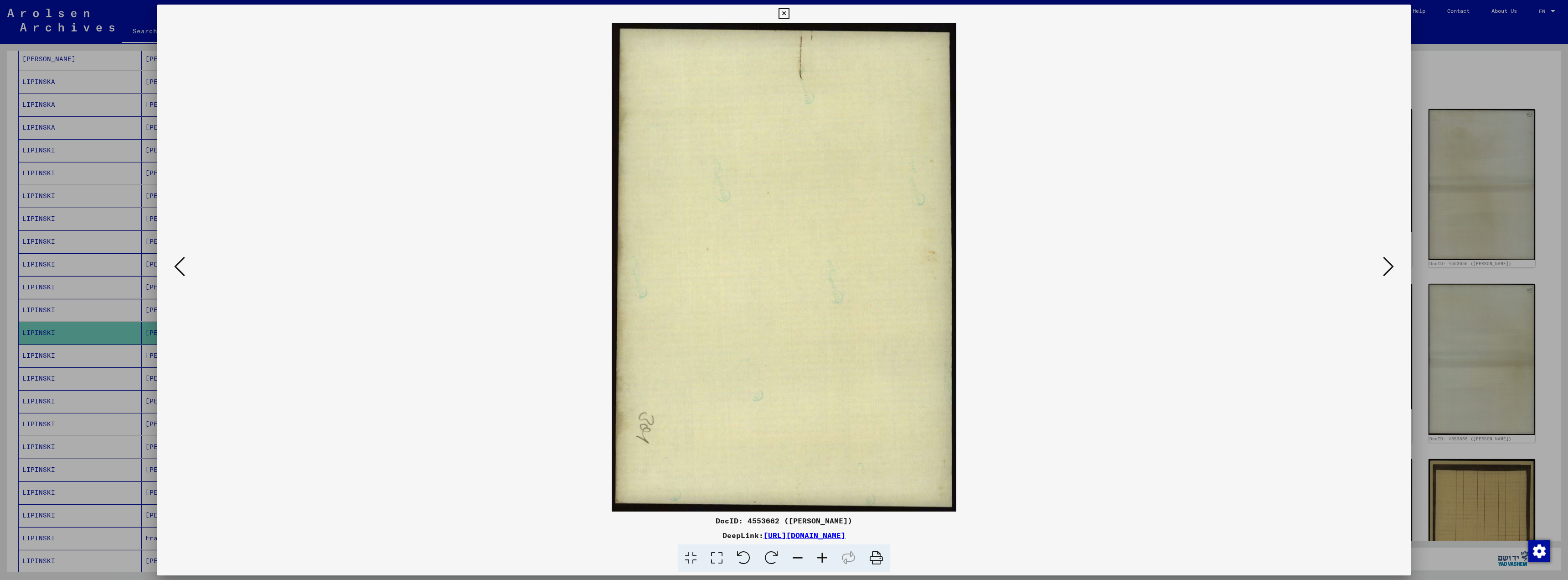
click at [1385, 268] on icon at bounding box center [1389, 266] width 11 height 22
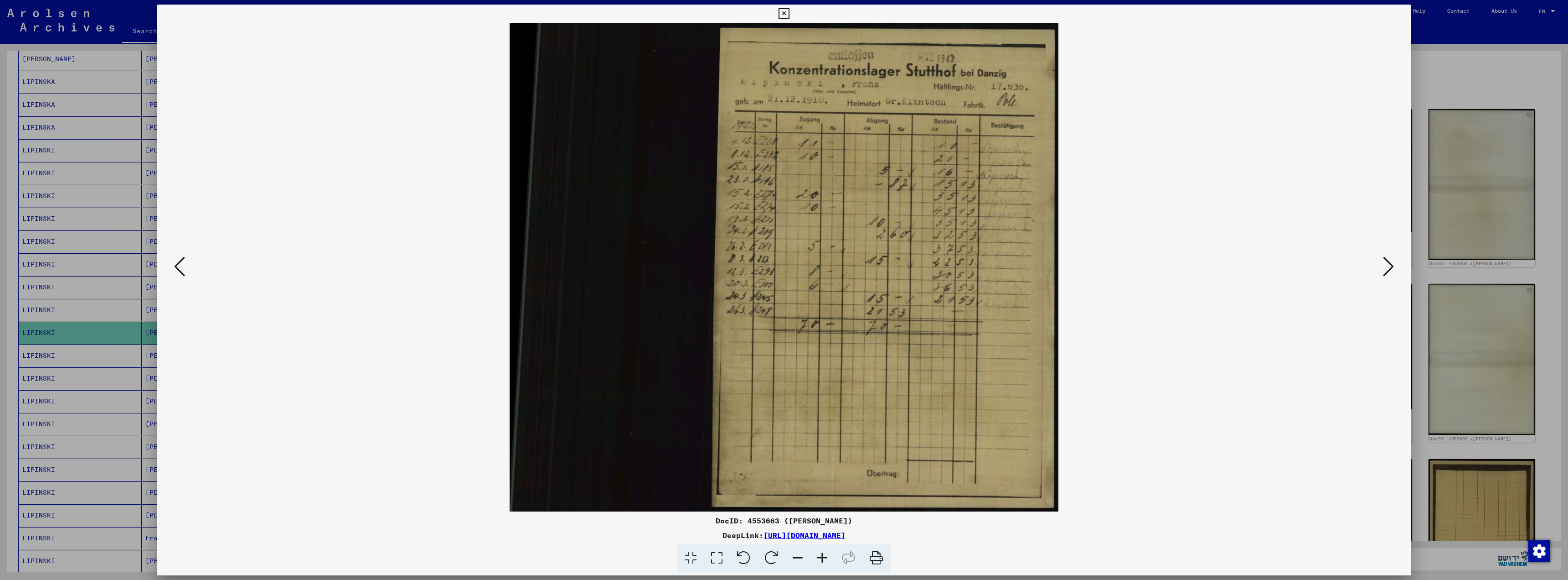
click at [1385, 268] on icon at bounding box center [1389, 266] width 11 height 22
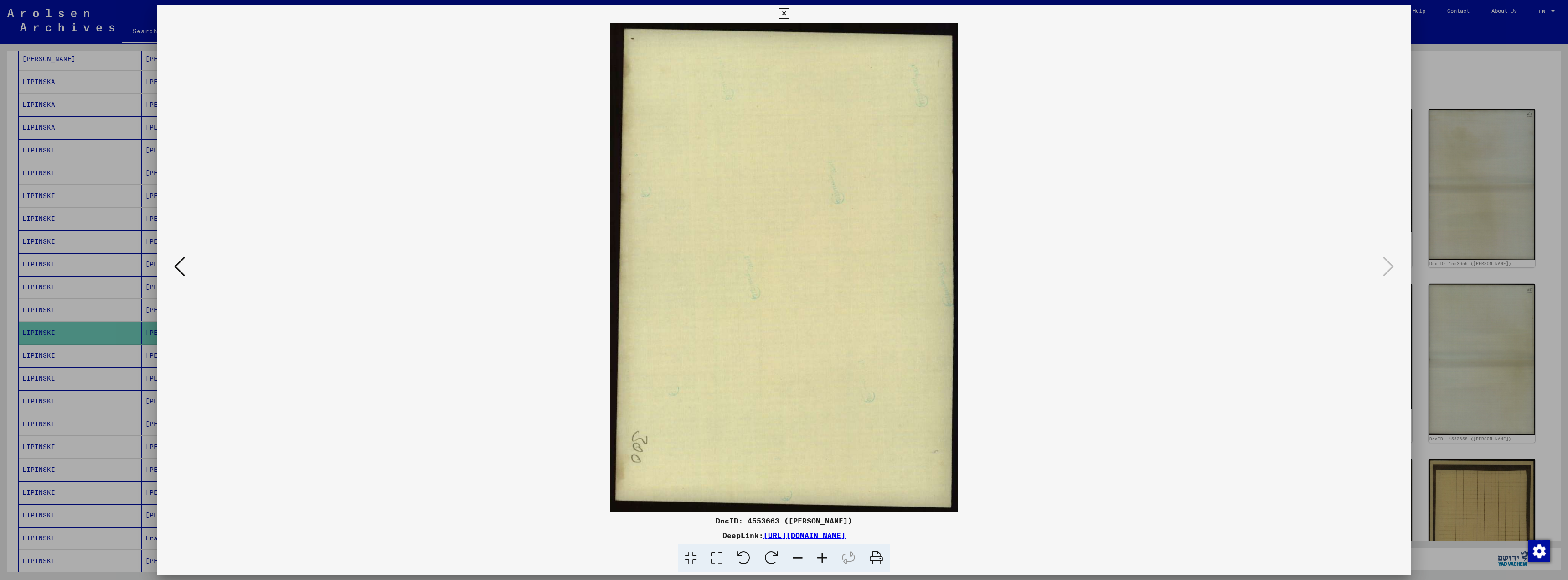
click at [181, 265] on icon at bounding box center [179, 266] width 11 height 22
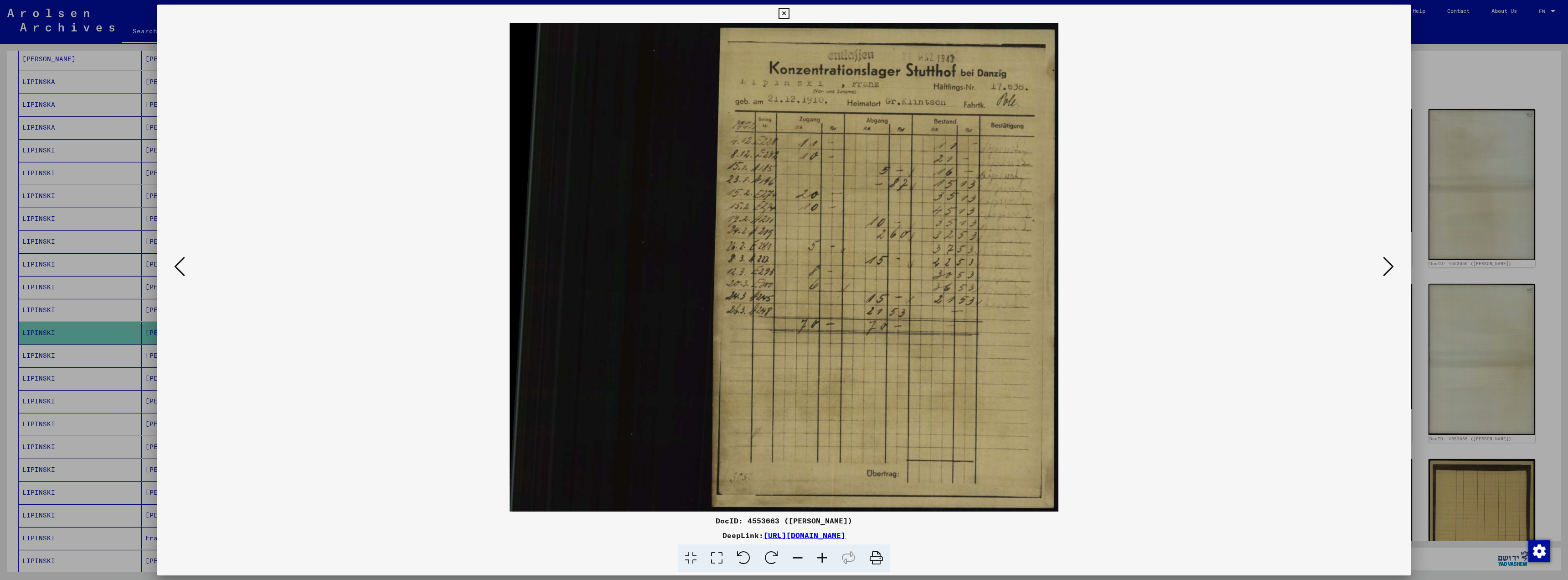
click at [181, 265] on icon at bounding box center [179, 266] width 11 height 22
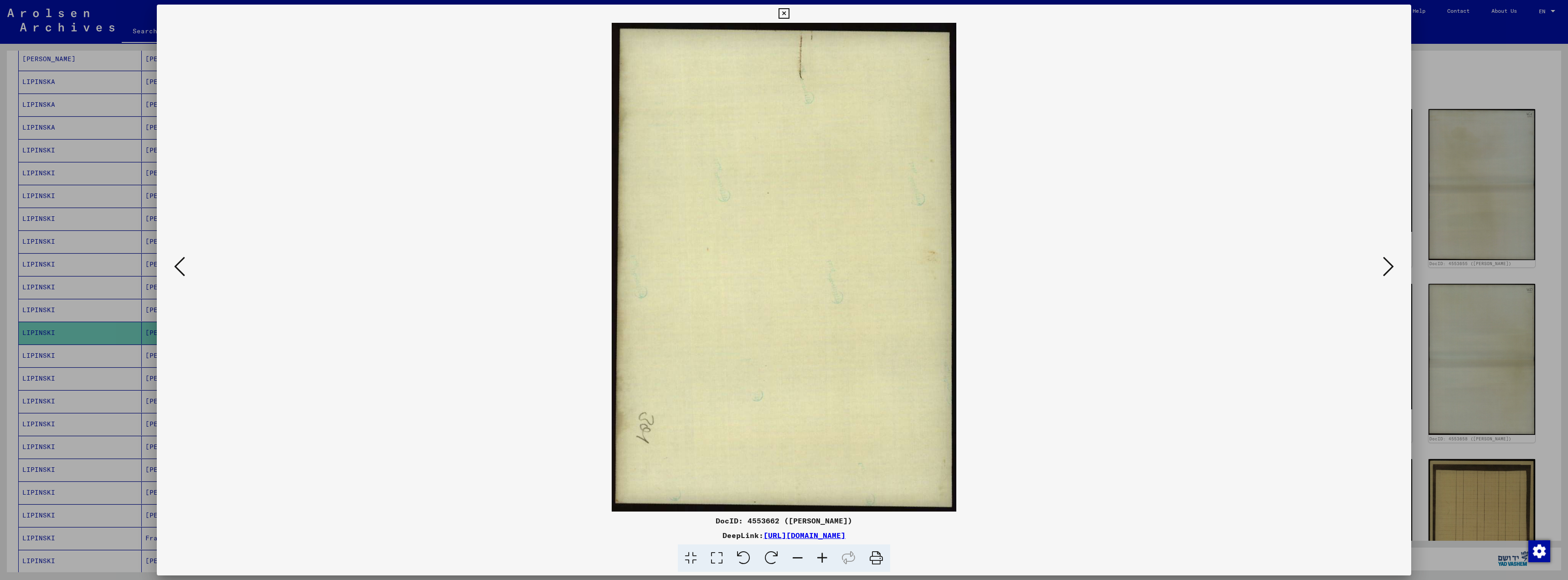
click at [181, 265] on icon at bounding box center [179, 266] width 11 height 22
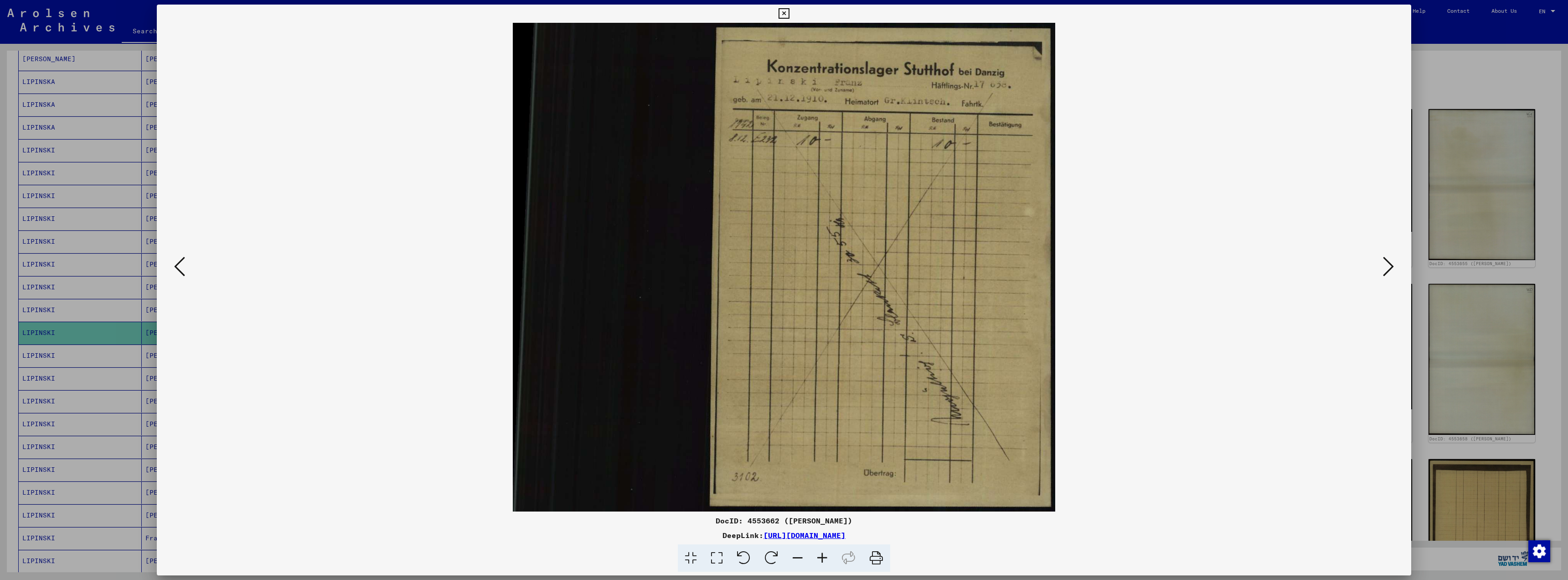
click at [181, 265] on icon at bounding box center [179, 266] width 11 height 22
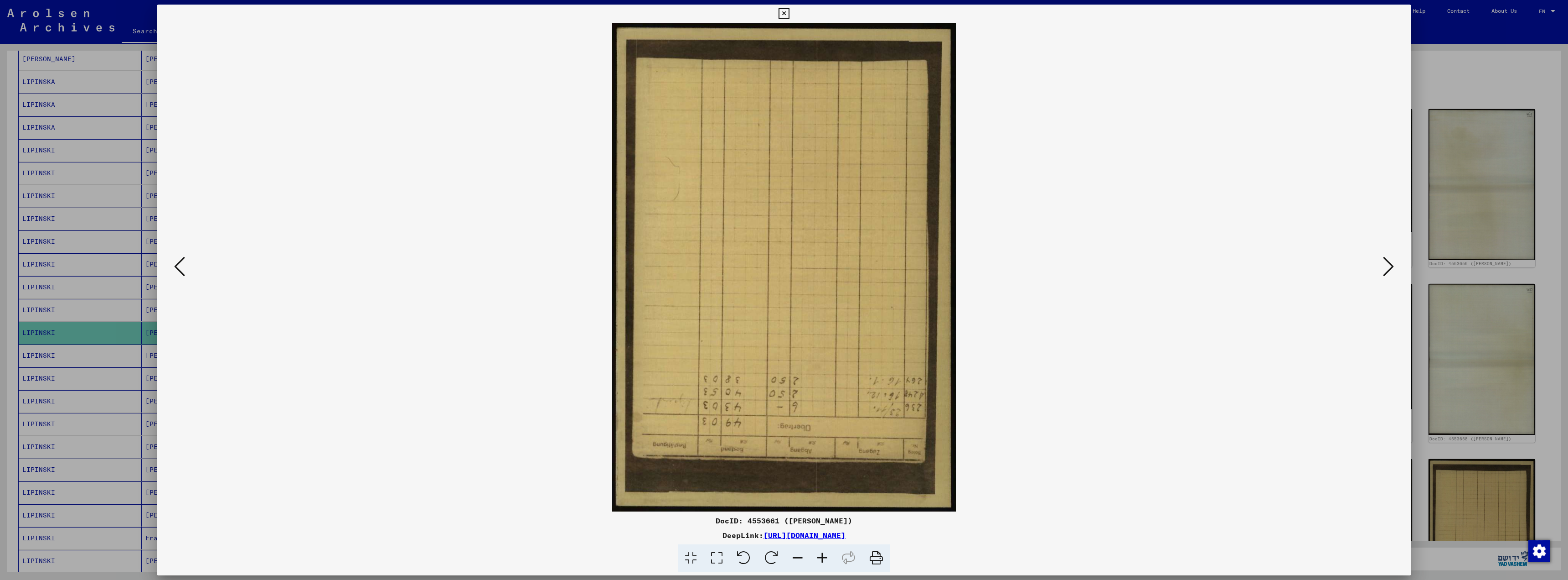
click at [181, 265] on icon at bounding box center [179, 266] width 11 height 22
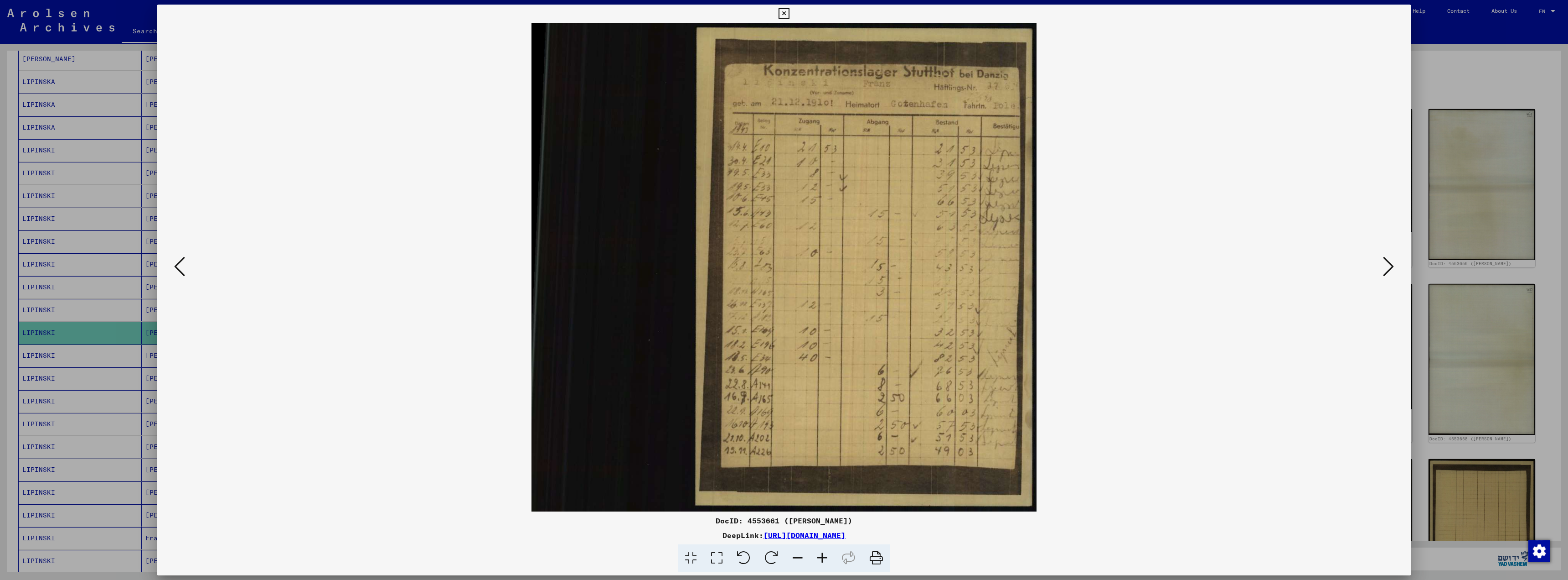
click at [181, 265] on icon at bounding box center [179, 266] width 11 height 22
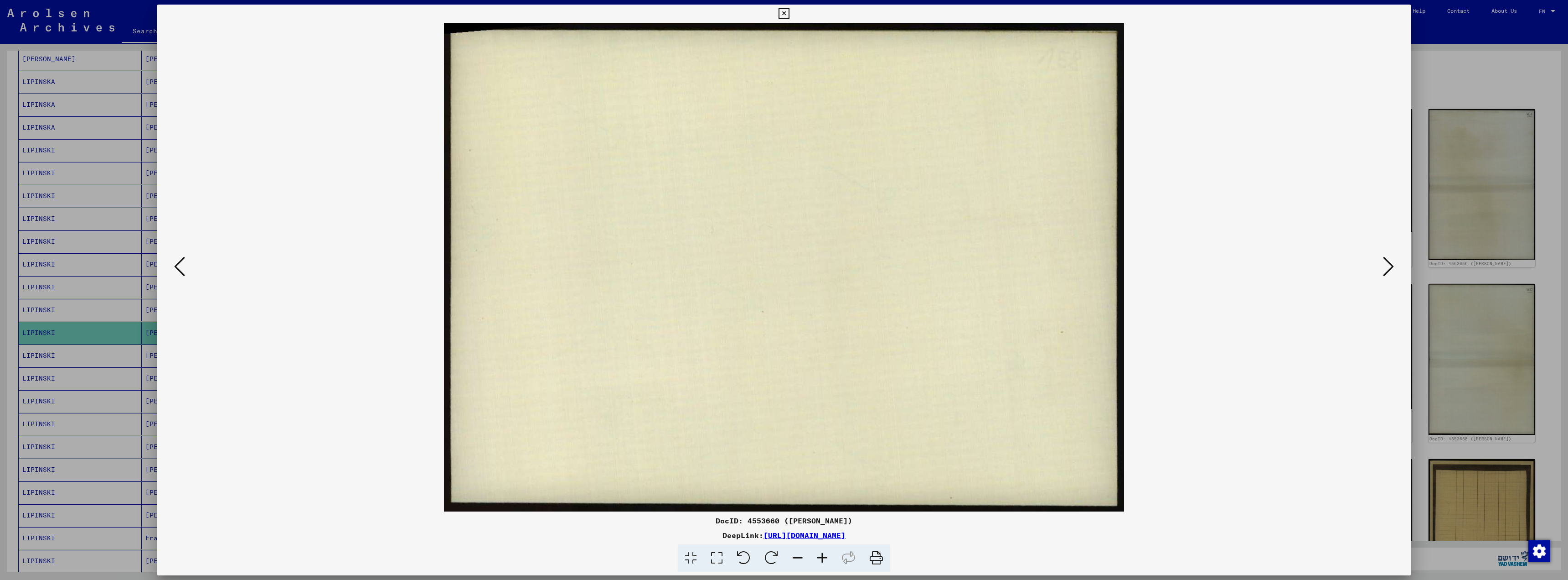
click at [181, 265] on icon at bounding box center [179, 266] width 11 height 22
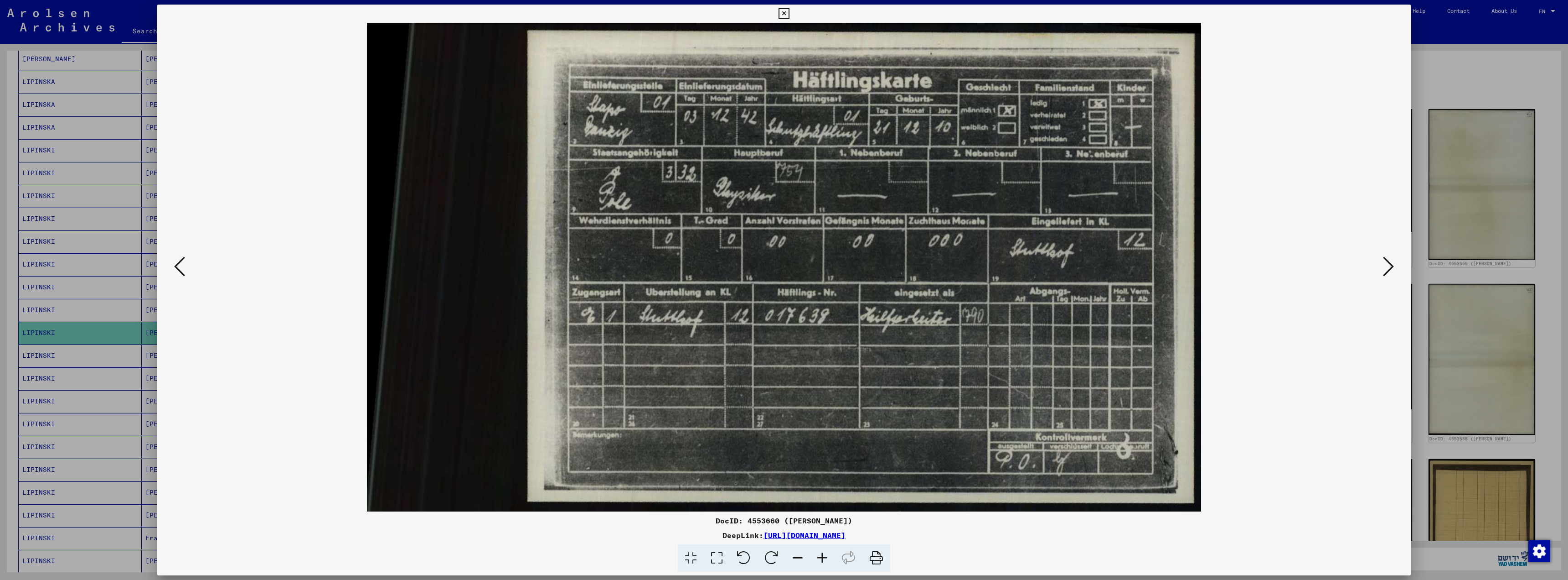
click at [181, 265] on icon at bounding box center [179, 266] width 11 height 22
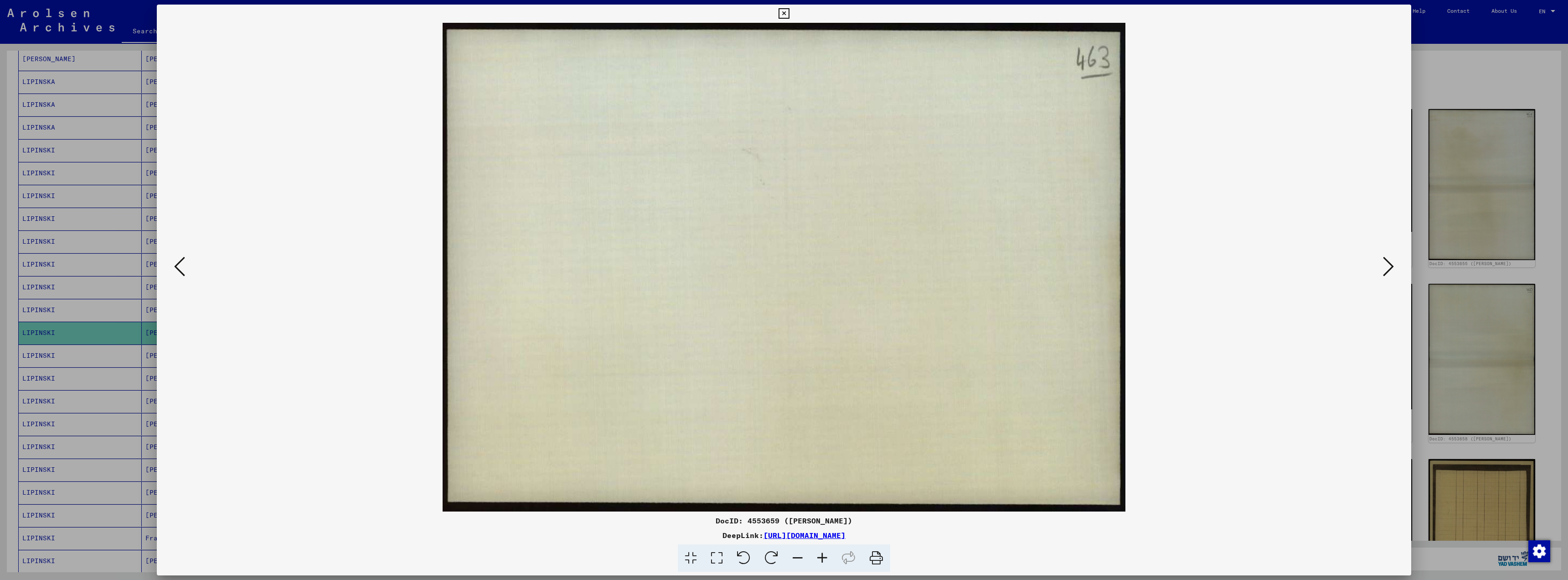
click at [181, 265] on icon at bounding box center [179, 266] width 11 height 22
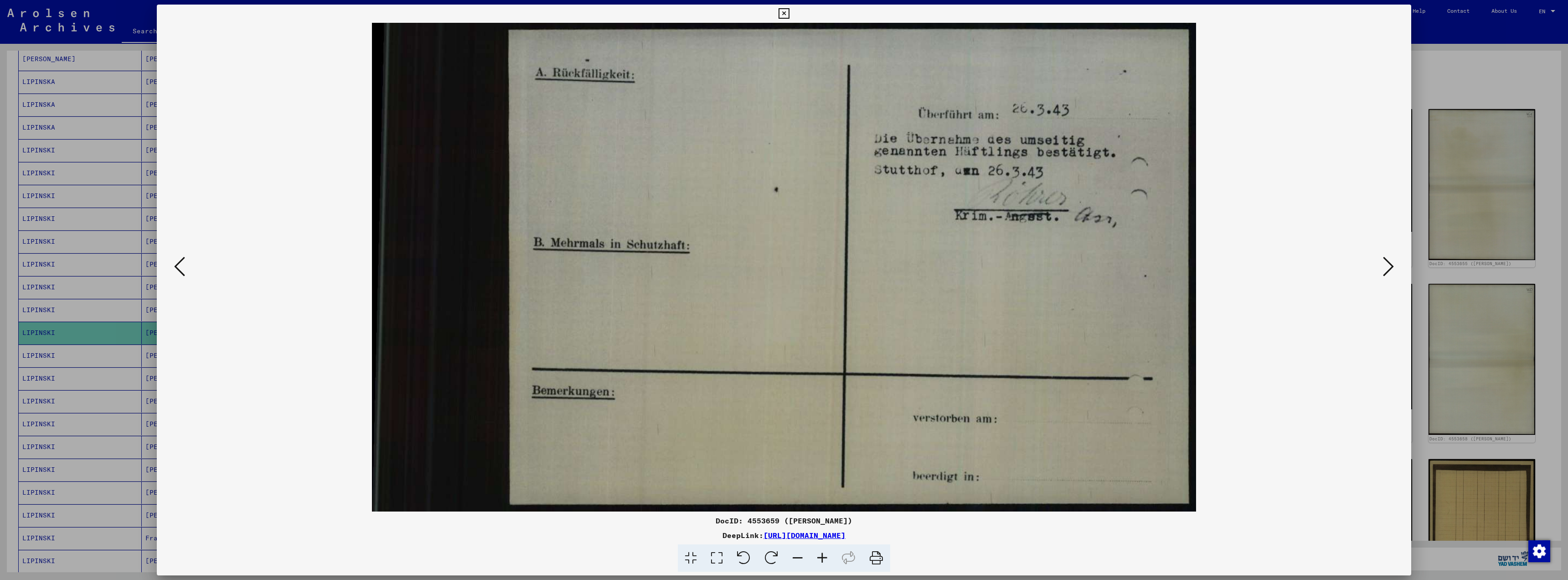
click at [181, 265] on icon at bounding box center [179, 266] width 11 height 22
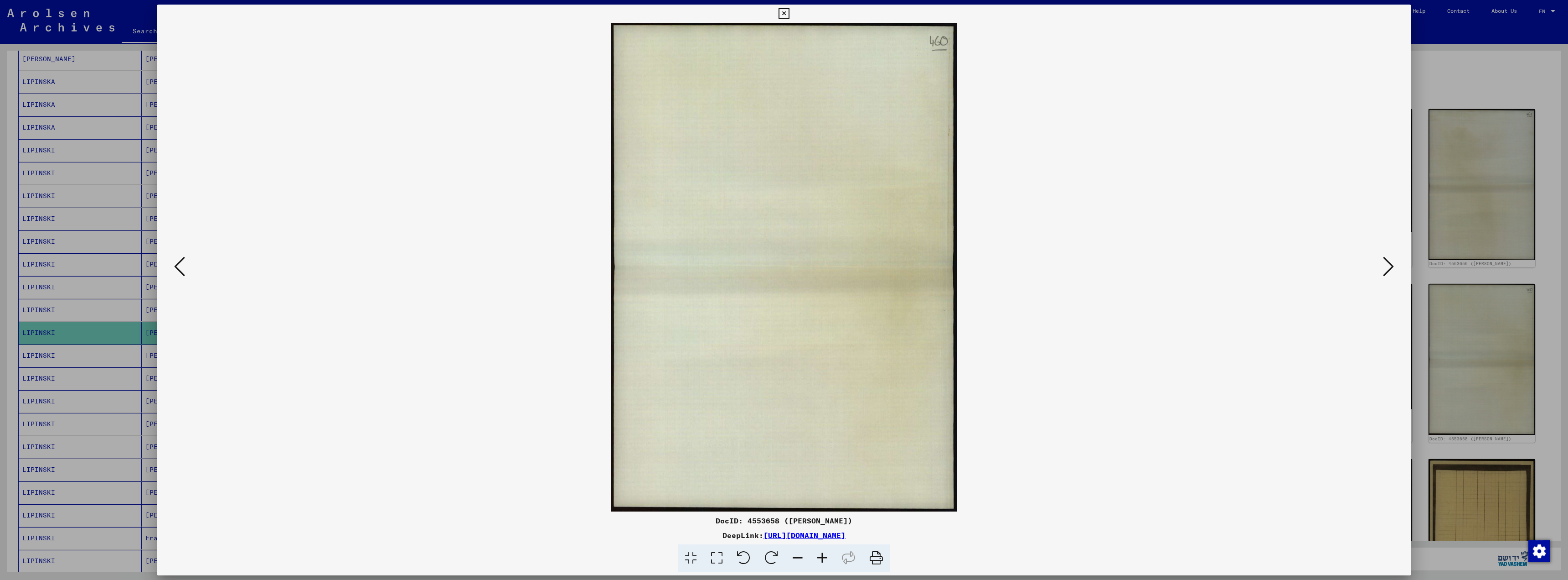
click at [181, 265] on icon at bounding box center [179, 266] width 11 height 22
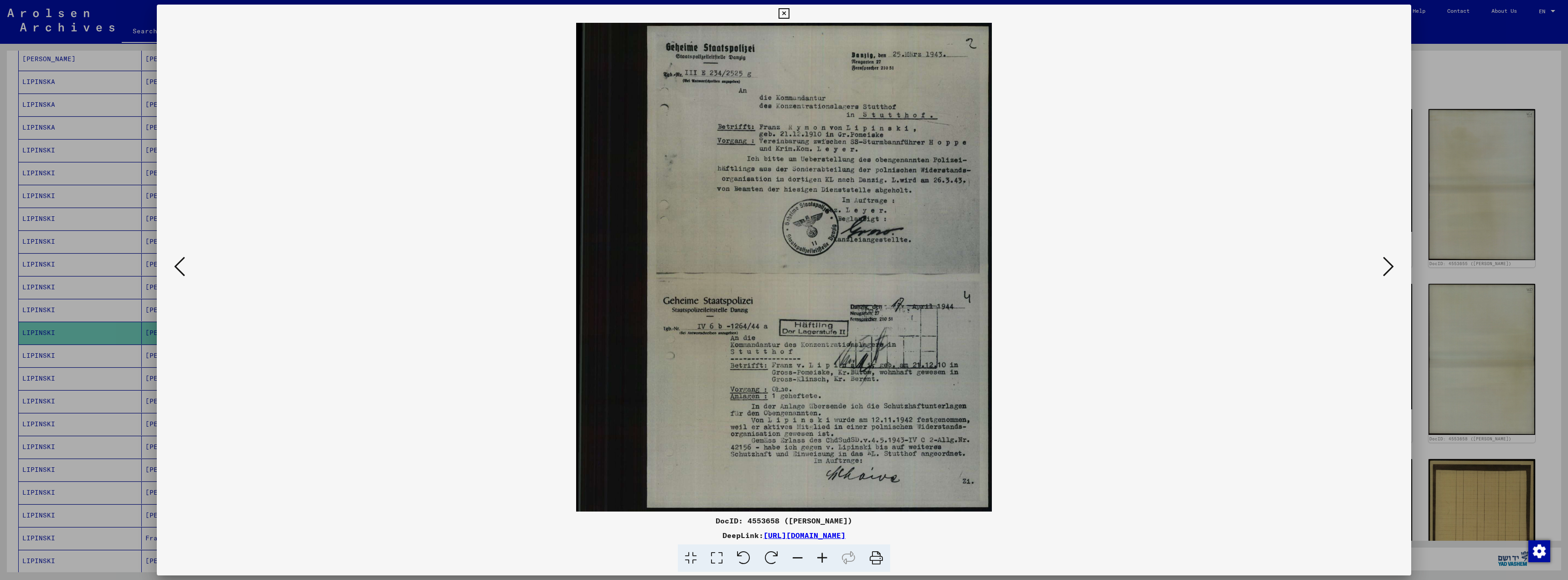
click at [181, 265] on icon at bounding box center [179, 266] width 11 height 22
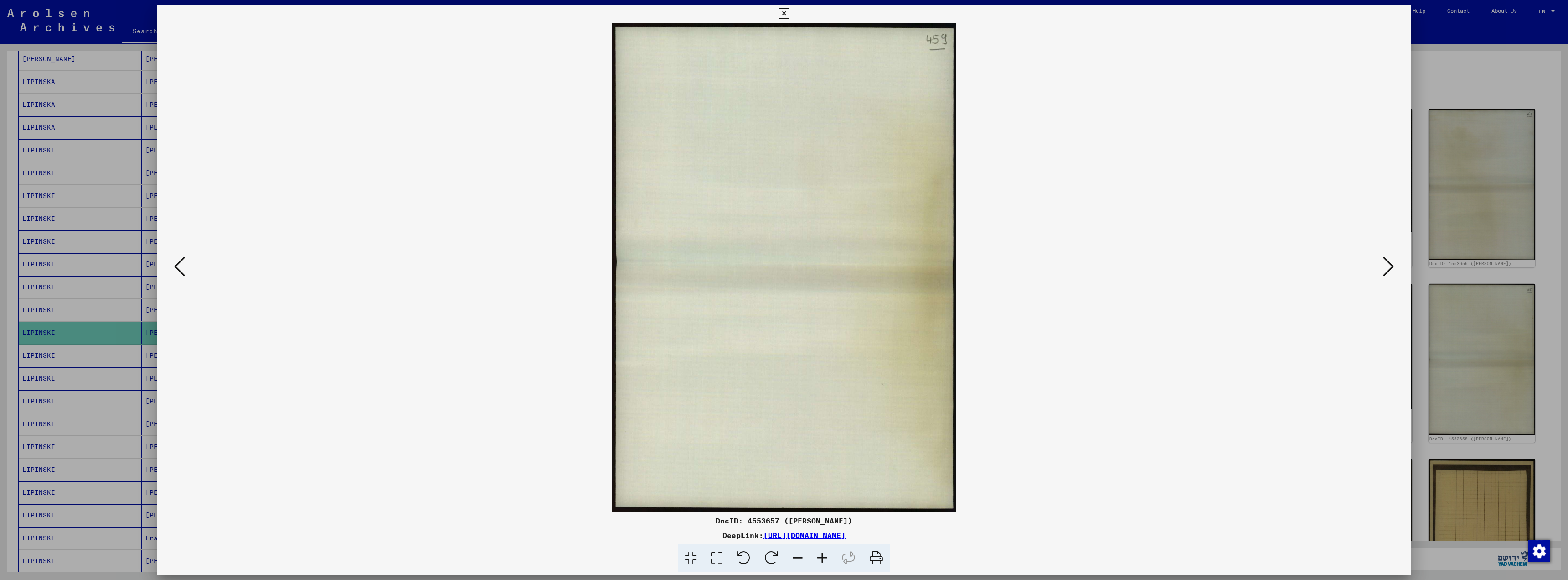
click at [181, 265] on icon at bounding box center [179, 266] width 11 height 22
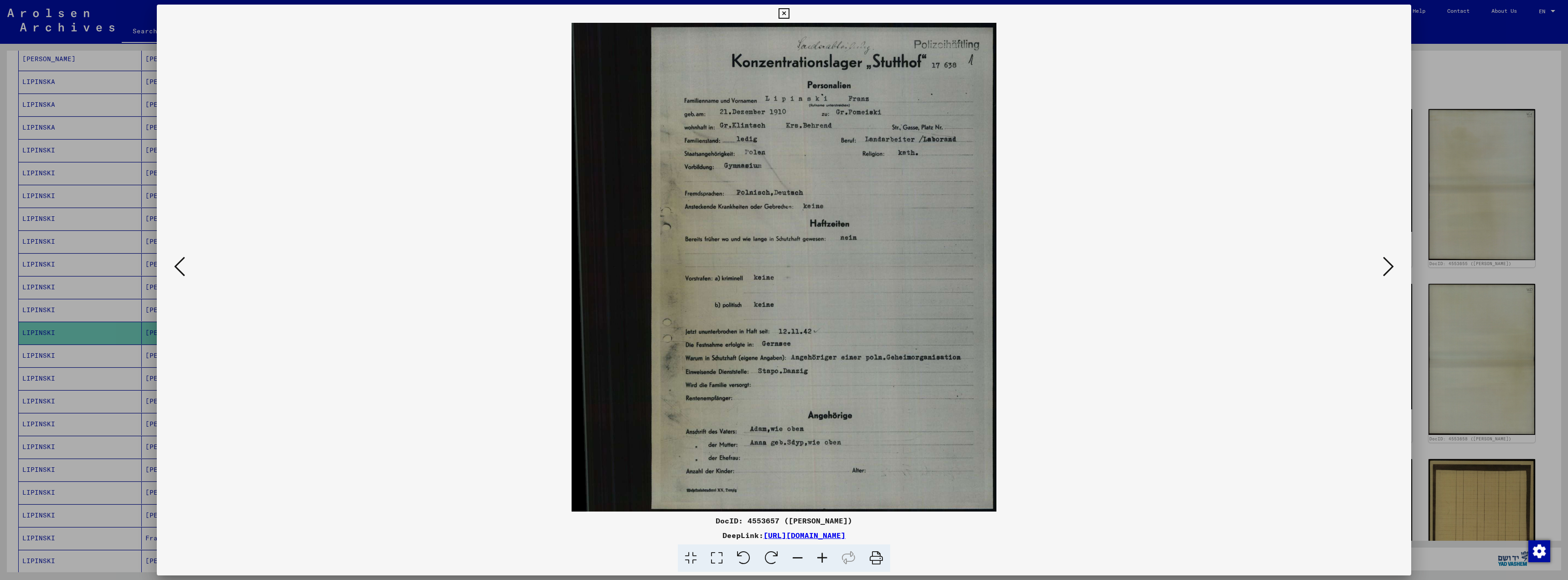
click at [784, 10] on icon at bounding box center [784, 14] width 10 height 11
